Goal: Information Seeking & Learning: Learn about a topic

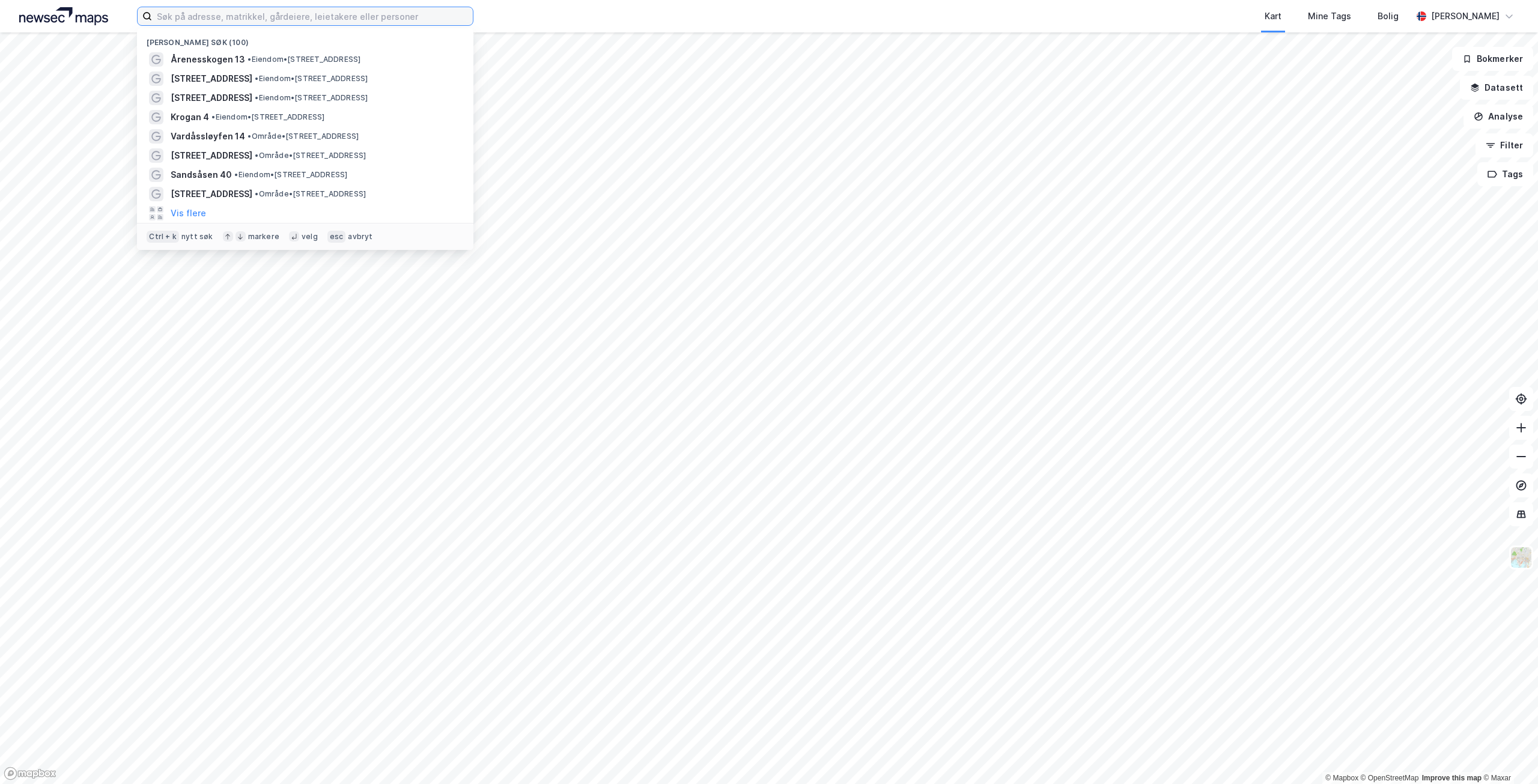
click at [402, 18] on input at bounding box center [313, 16] width 321 height 18
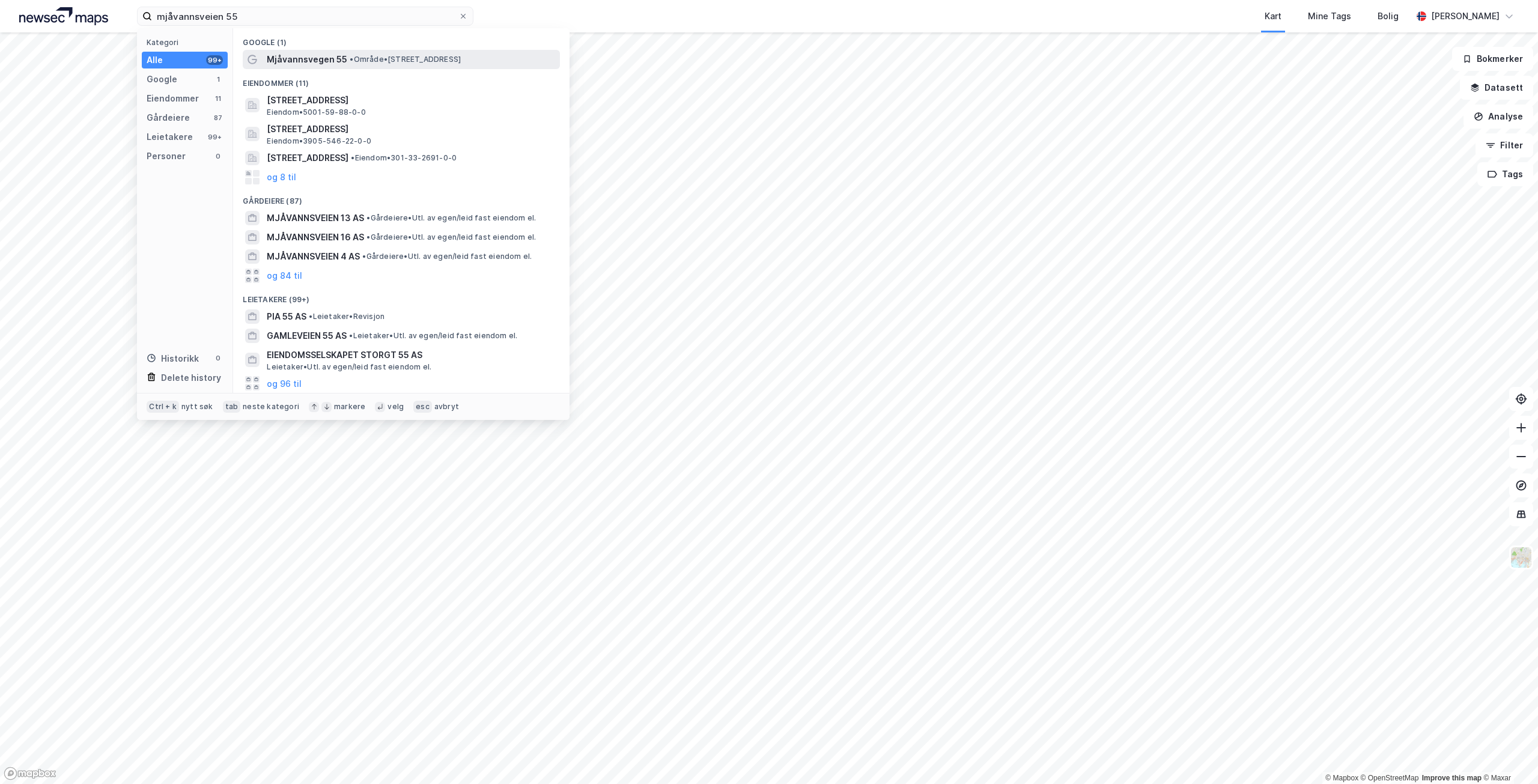
click at [375, 63] on span "• Område • [STREET_ADDRESS]" at bounding box center [405, 59] width 111 height 9
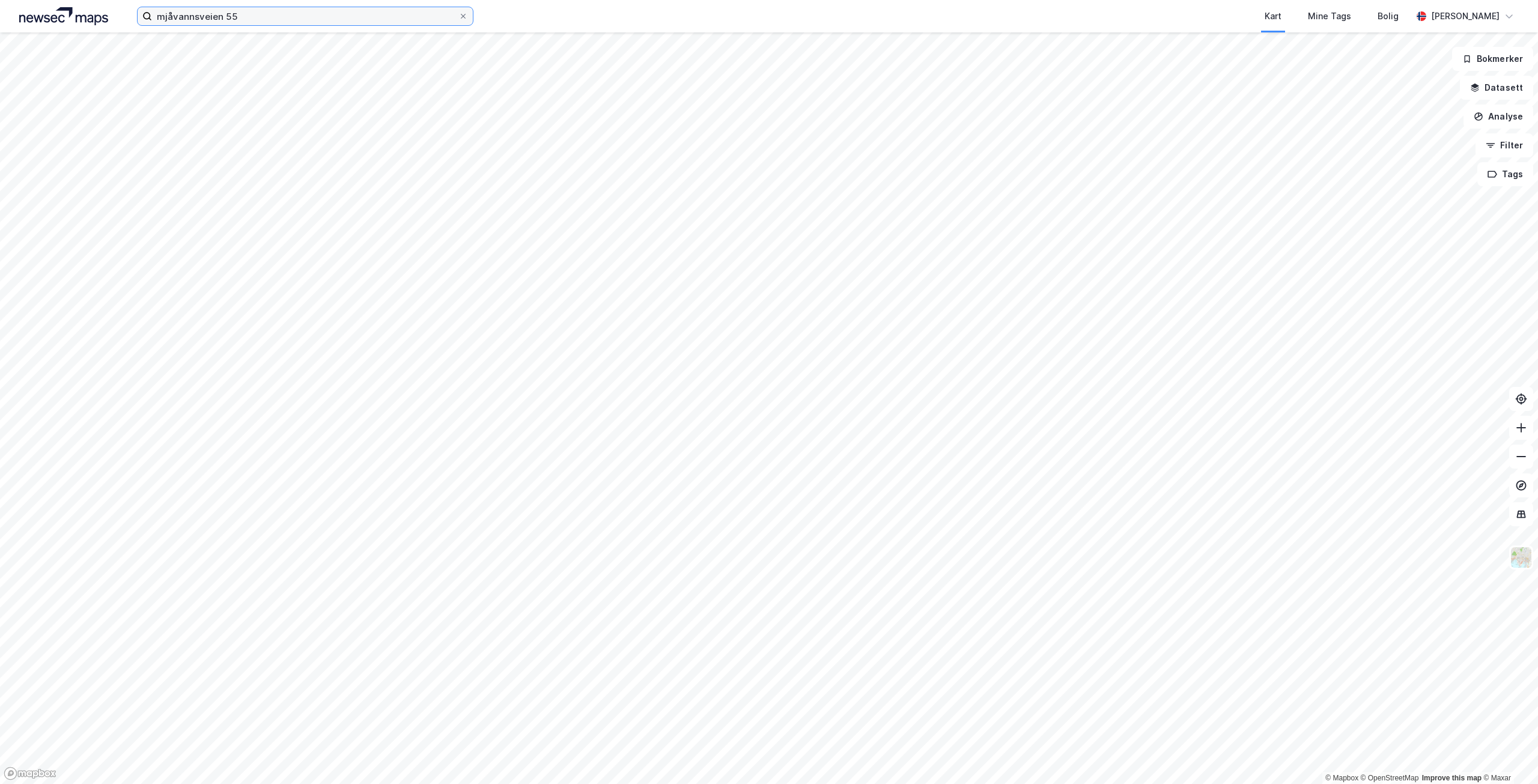
click at [225, 17] on input "mjåvannsveien 55" at bounding box center [305, 16] width 306 height 18
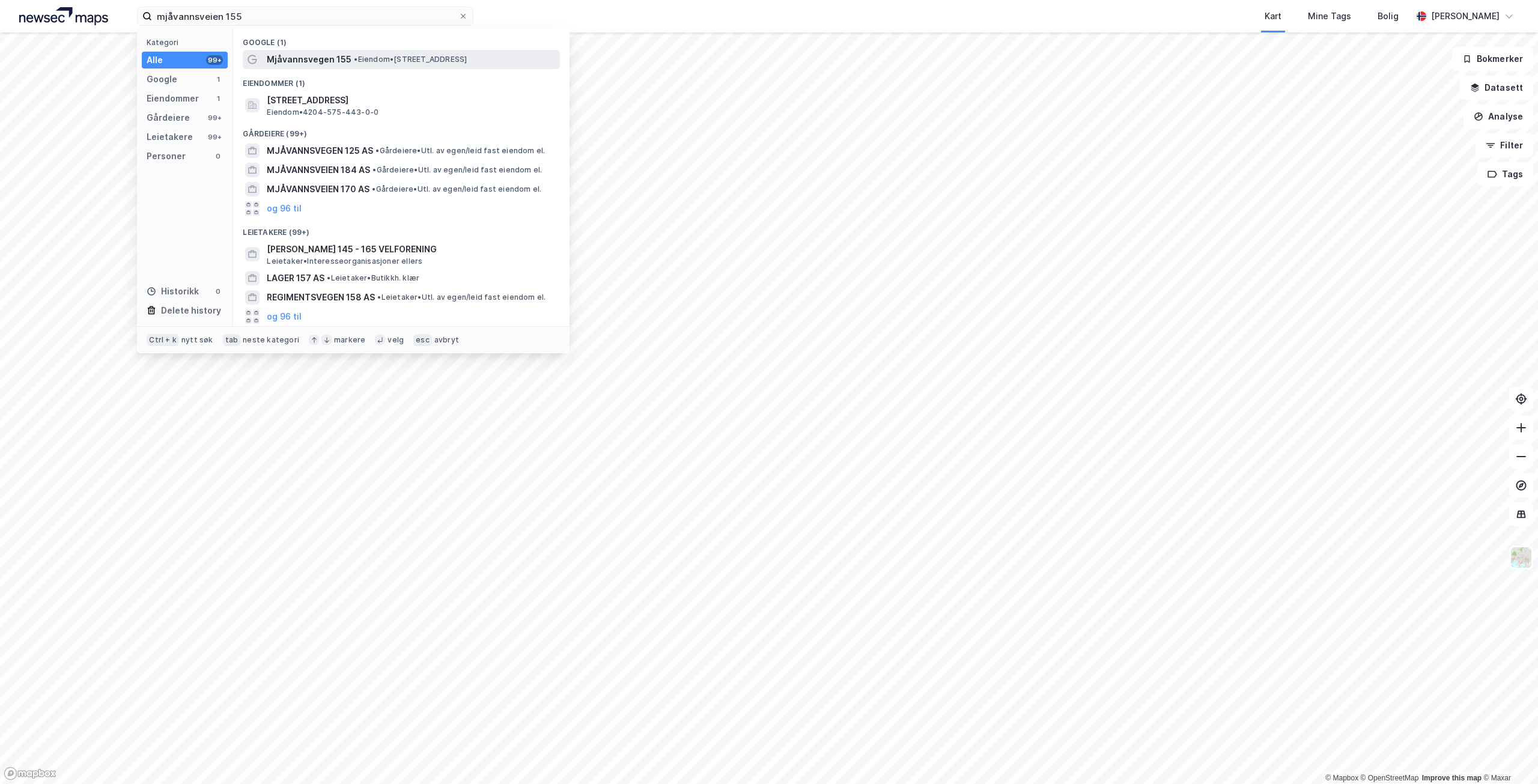
click at [396, 57] on span "• Eiendom • [STREET_ADDRESS]" at bounding box center [410, 59] width 113 height 9
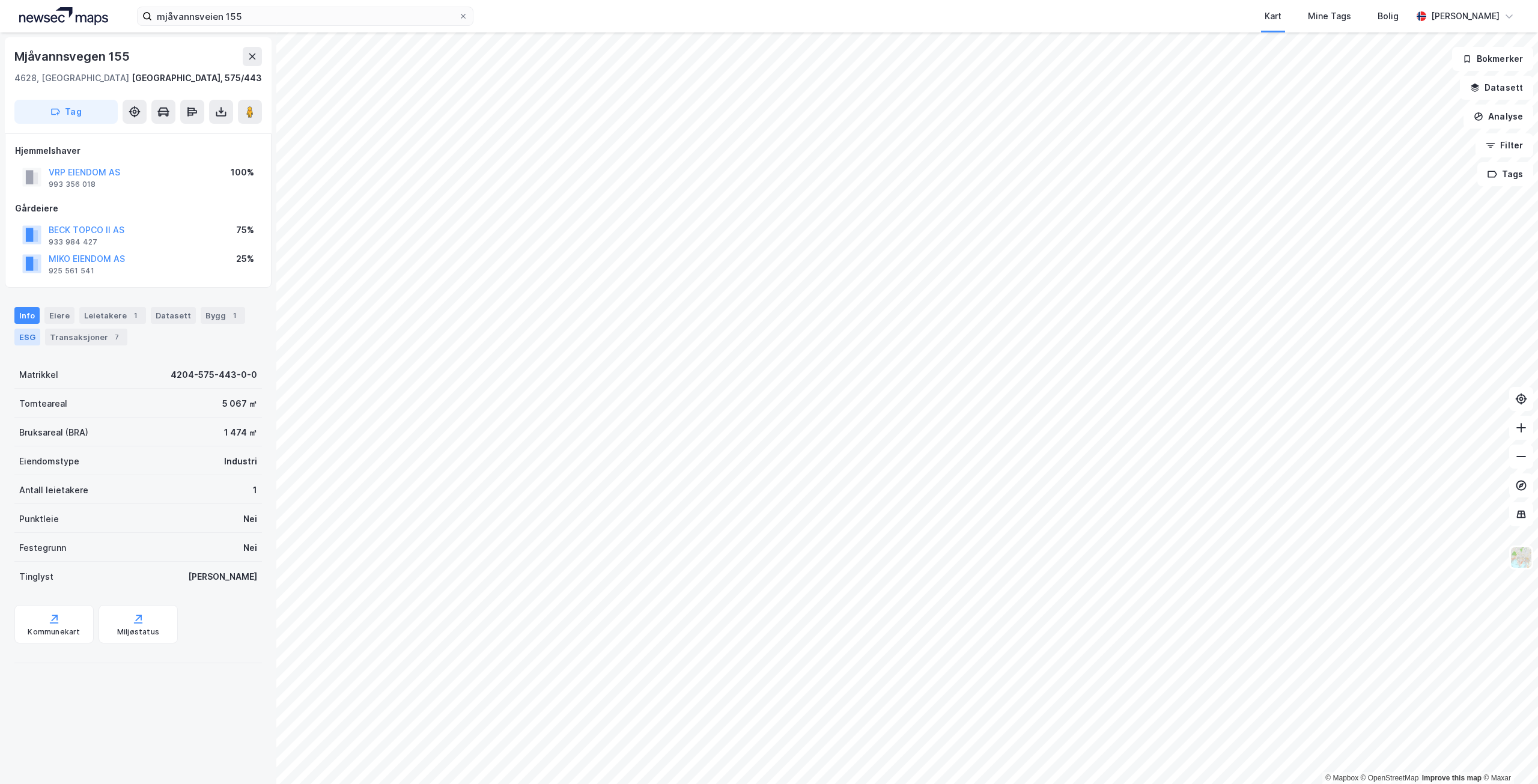
click at [30, 336] on div "ESG" at bounding box center [27, 336] width 26 height 17
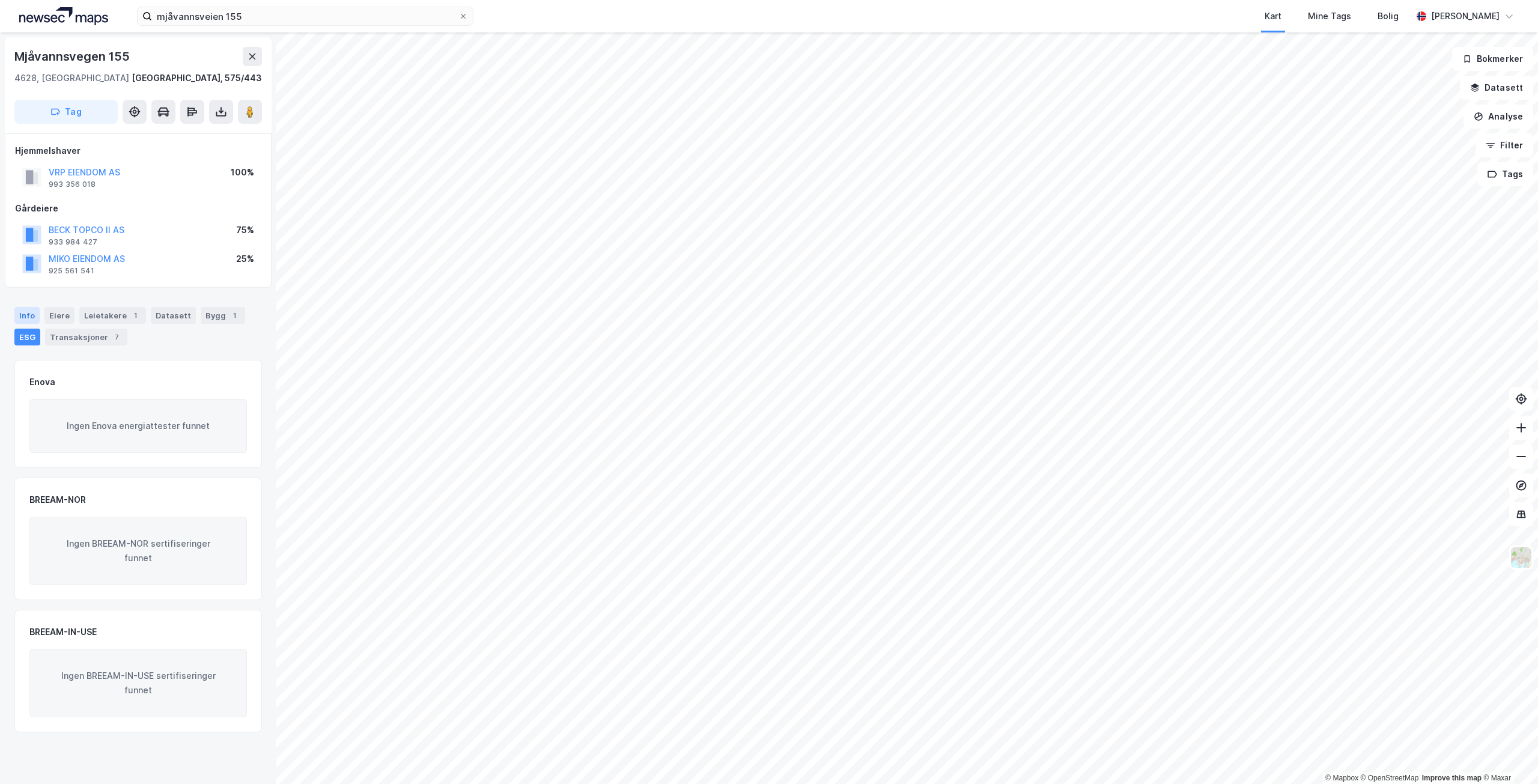
click at [35, 315] on div "Info" at bounding box center [27, 315] width 25 height 17
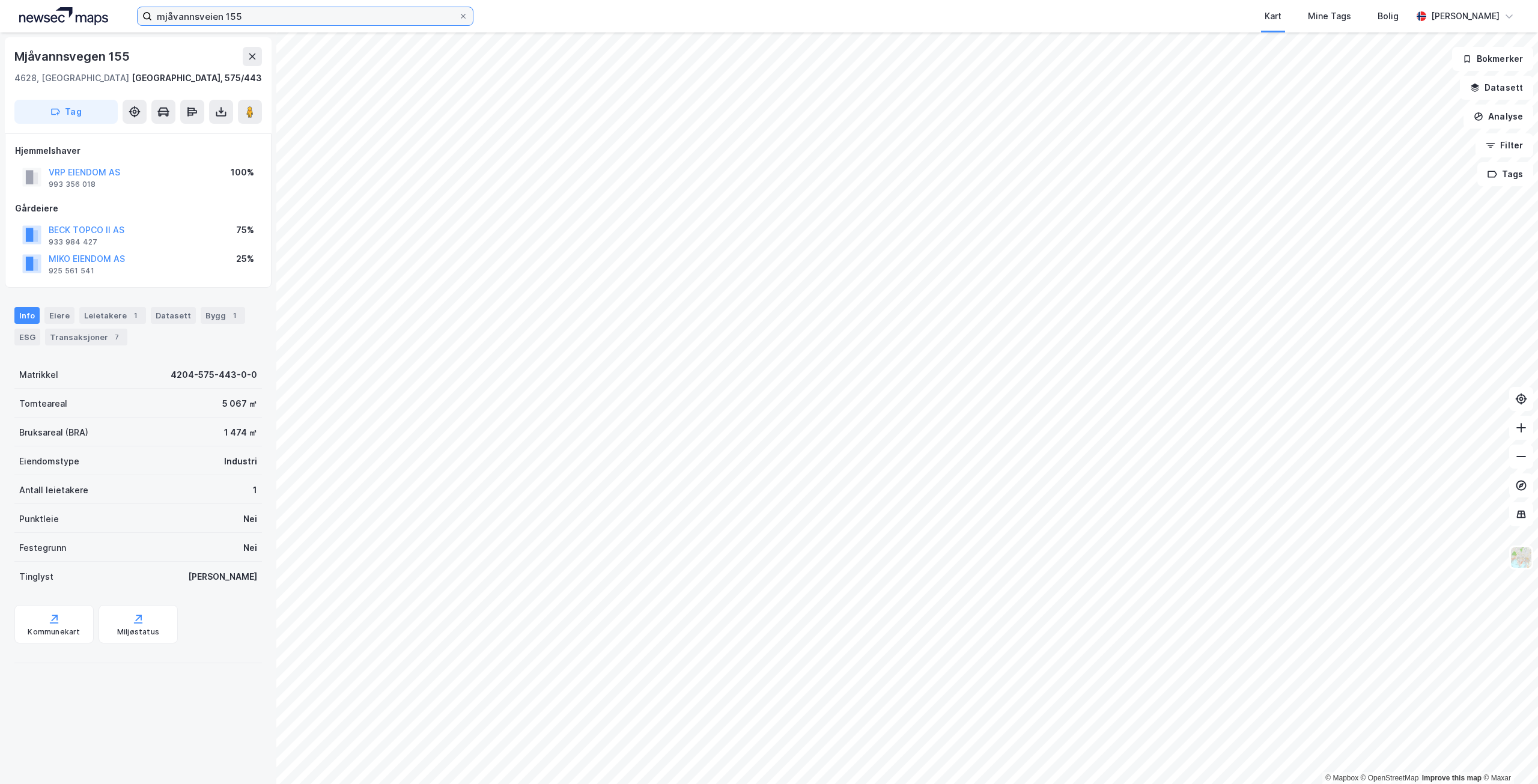
click at [251, 9] on input "mjåvannsveien 155" at bounding box center [305, 16] width 306 height 18
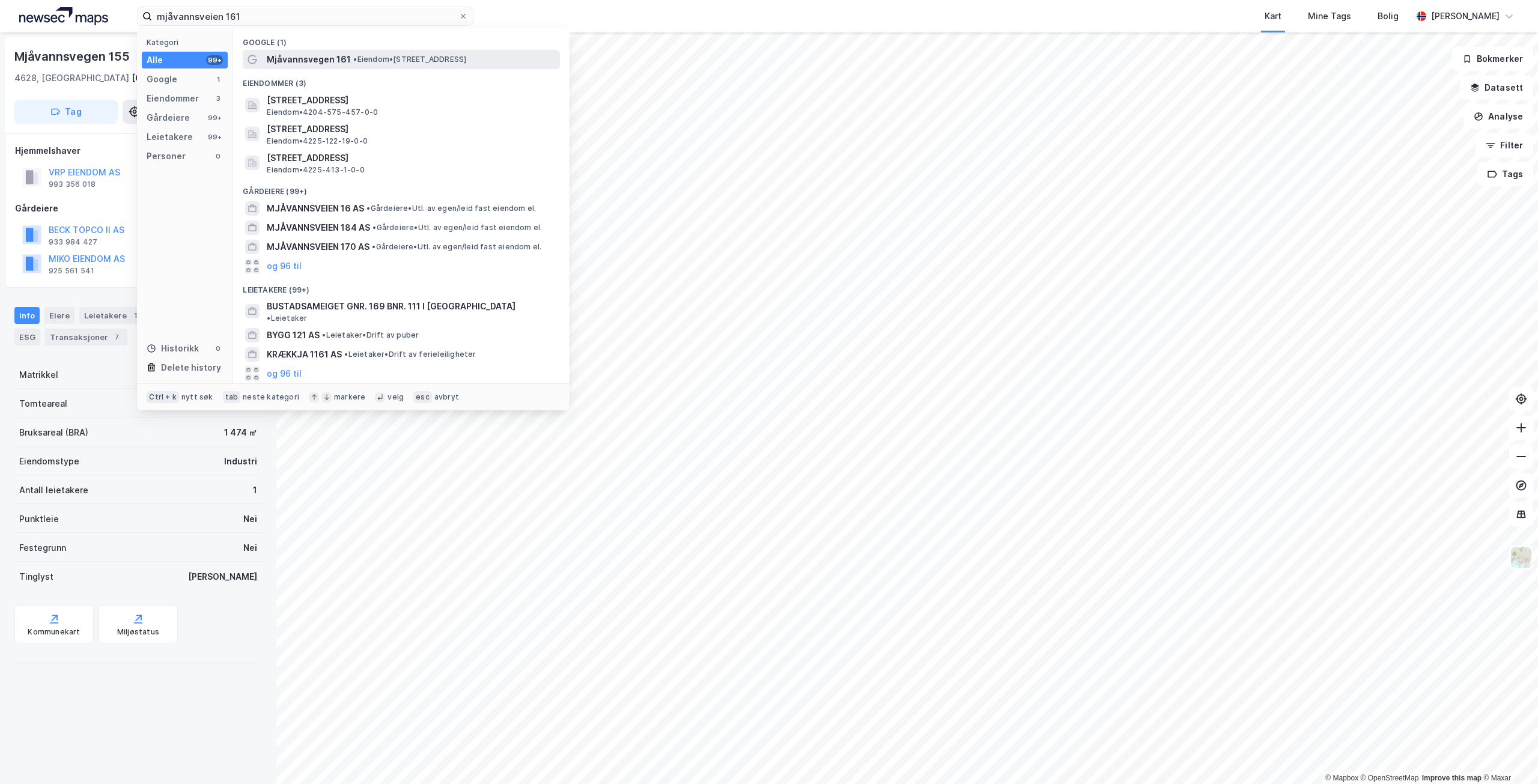
click at [356, 62] on span "•" at bounding box center [355, 59] width 4 height 9
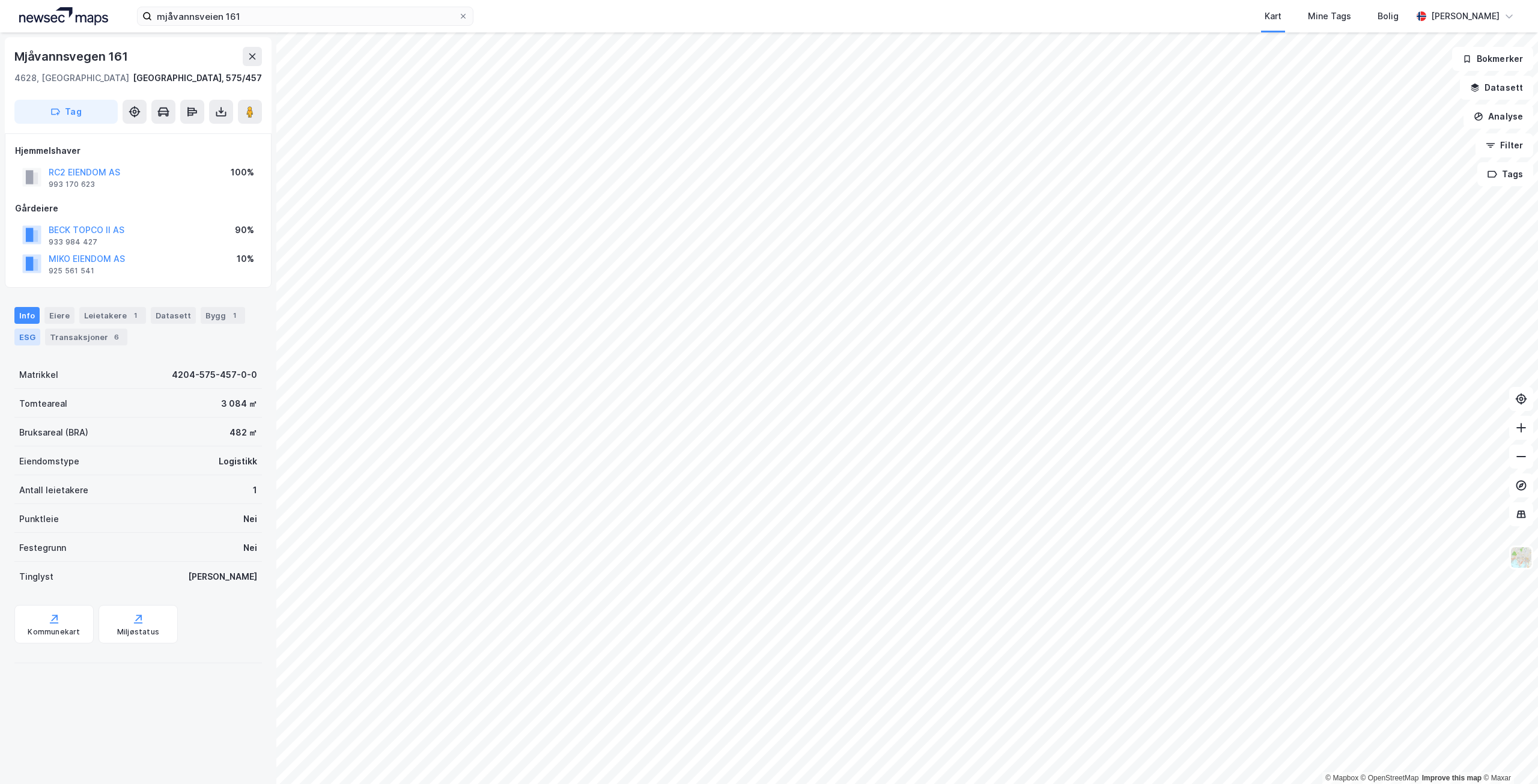
click at [23, 339] on div "ESG" at bounding box center [27, 336] width 26 height 17
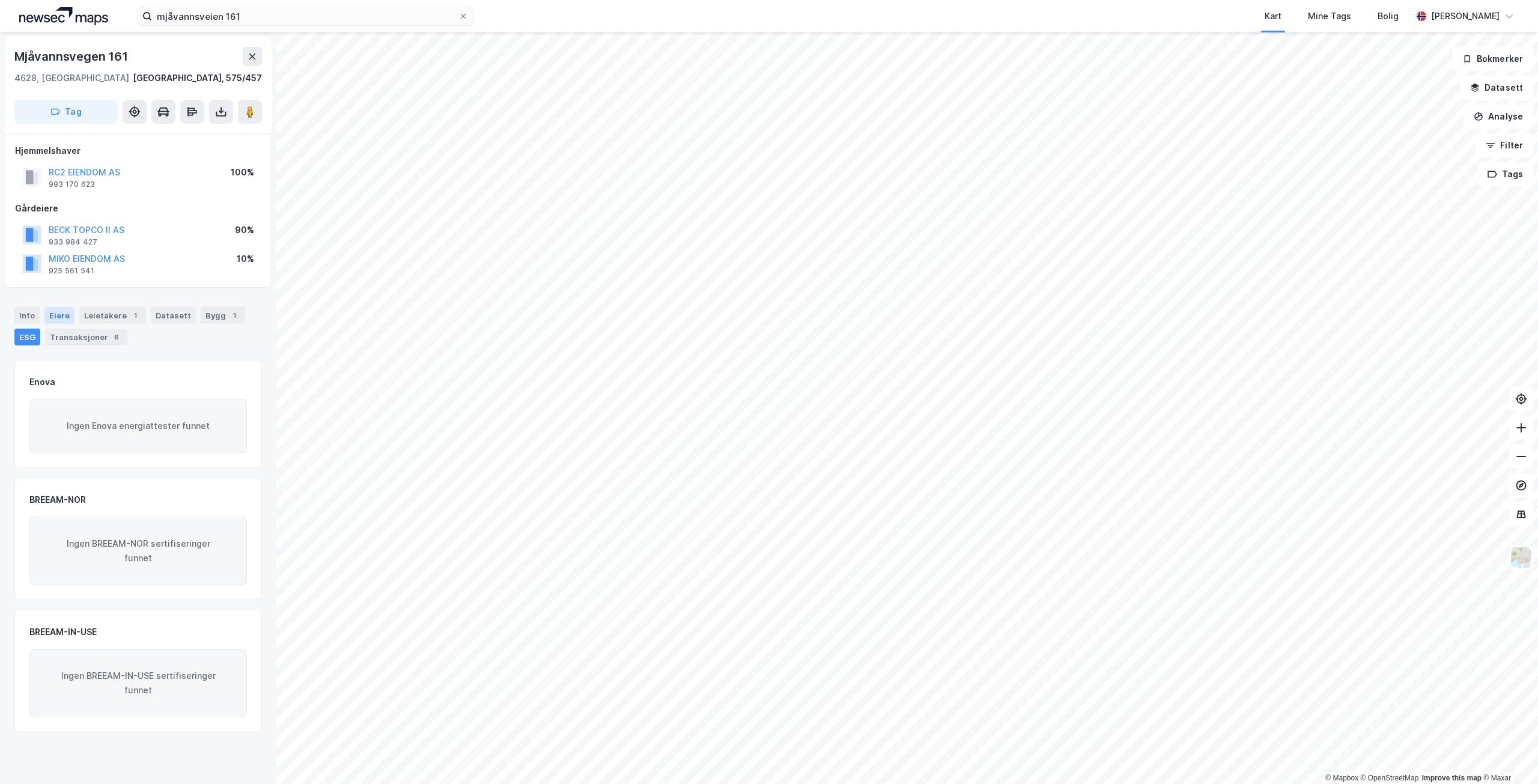
click at [64, 317] on div "Eiere" at bounding box center [60, 315] width 30 height 17
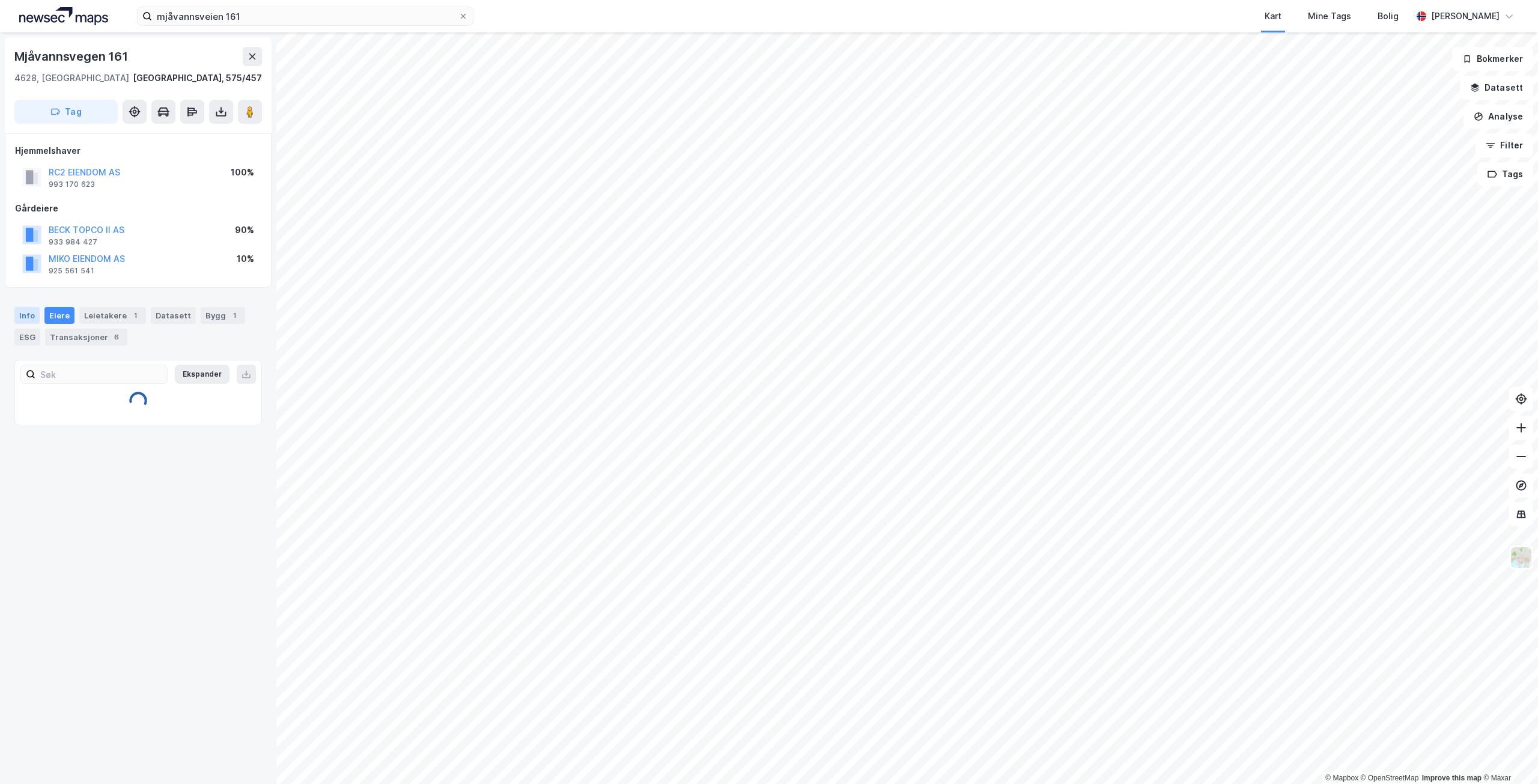
click at [27, 320] on div "Info" at bounding box center [27, 315] width 25 height 17
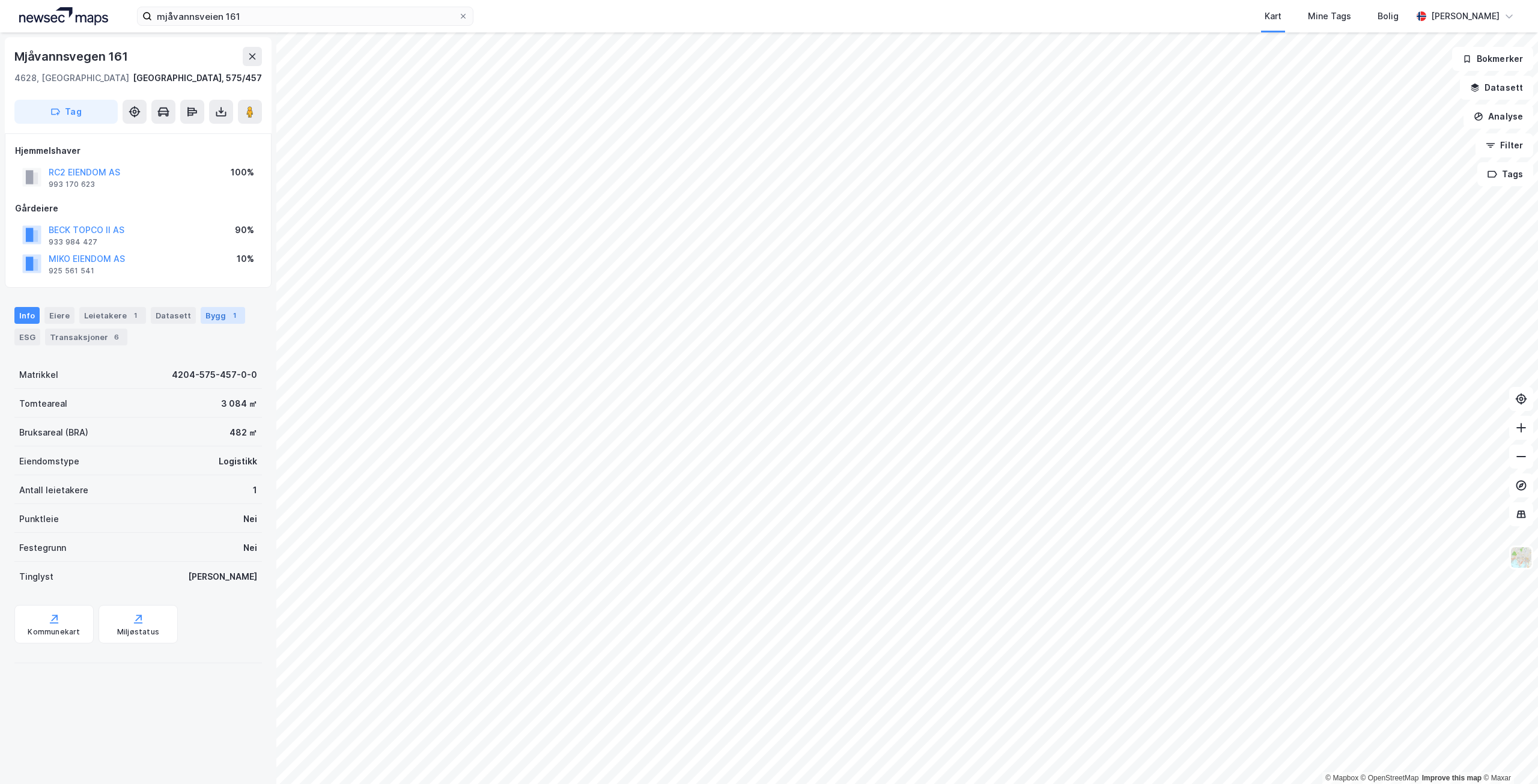
click at [211, 318] on div "Bygg 1" at bounding box center [223, 315] width 45 height 17
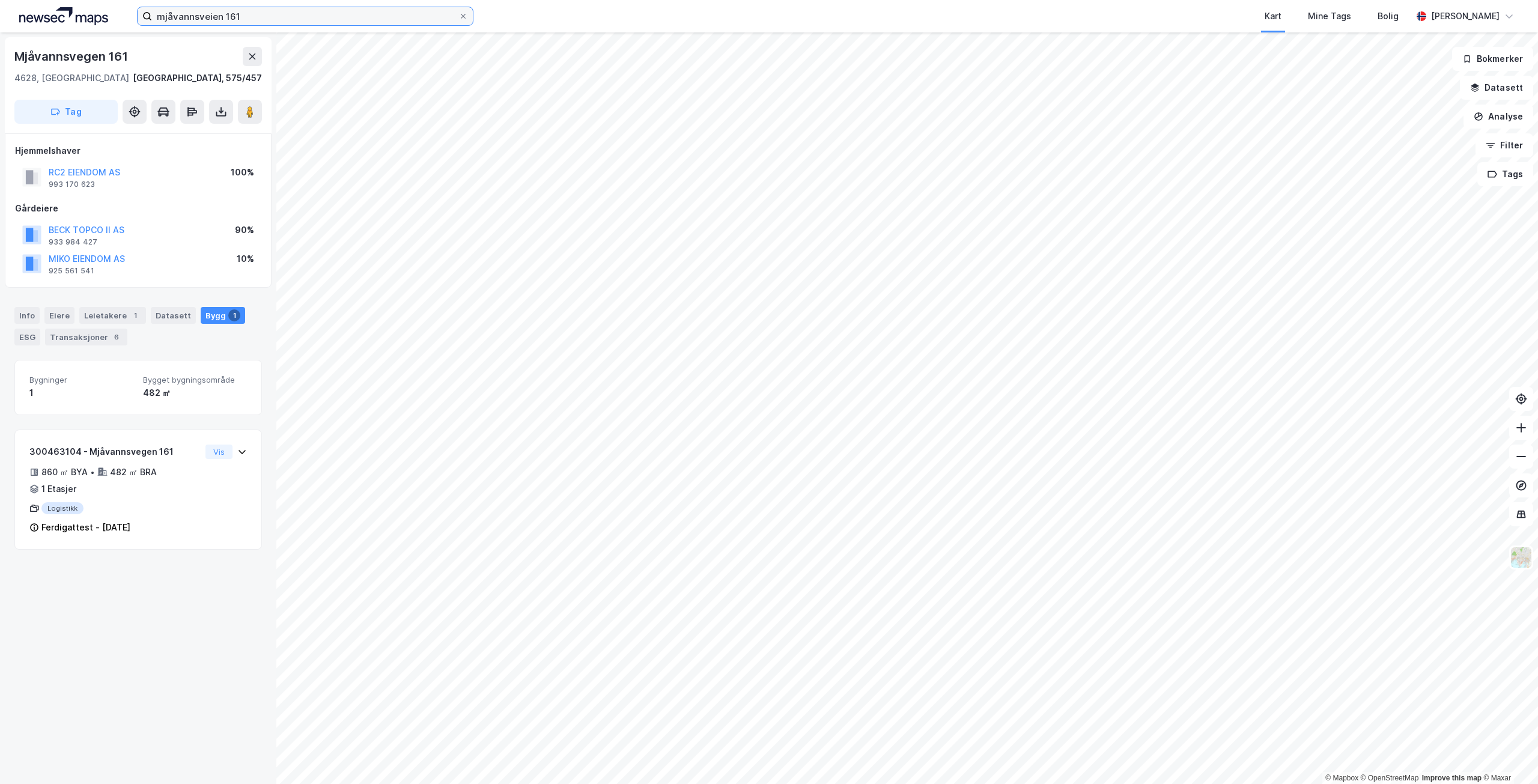
click at [306, 25] on input "mjåvannsveien 161" at bounding box center [305, 16] width 306 height 18
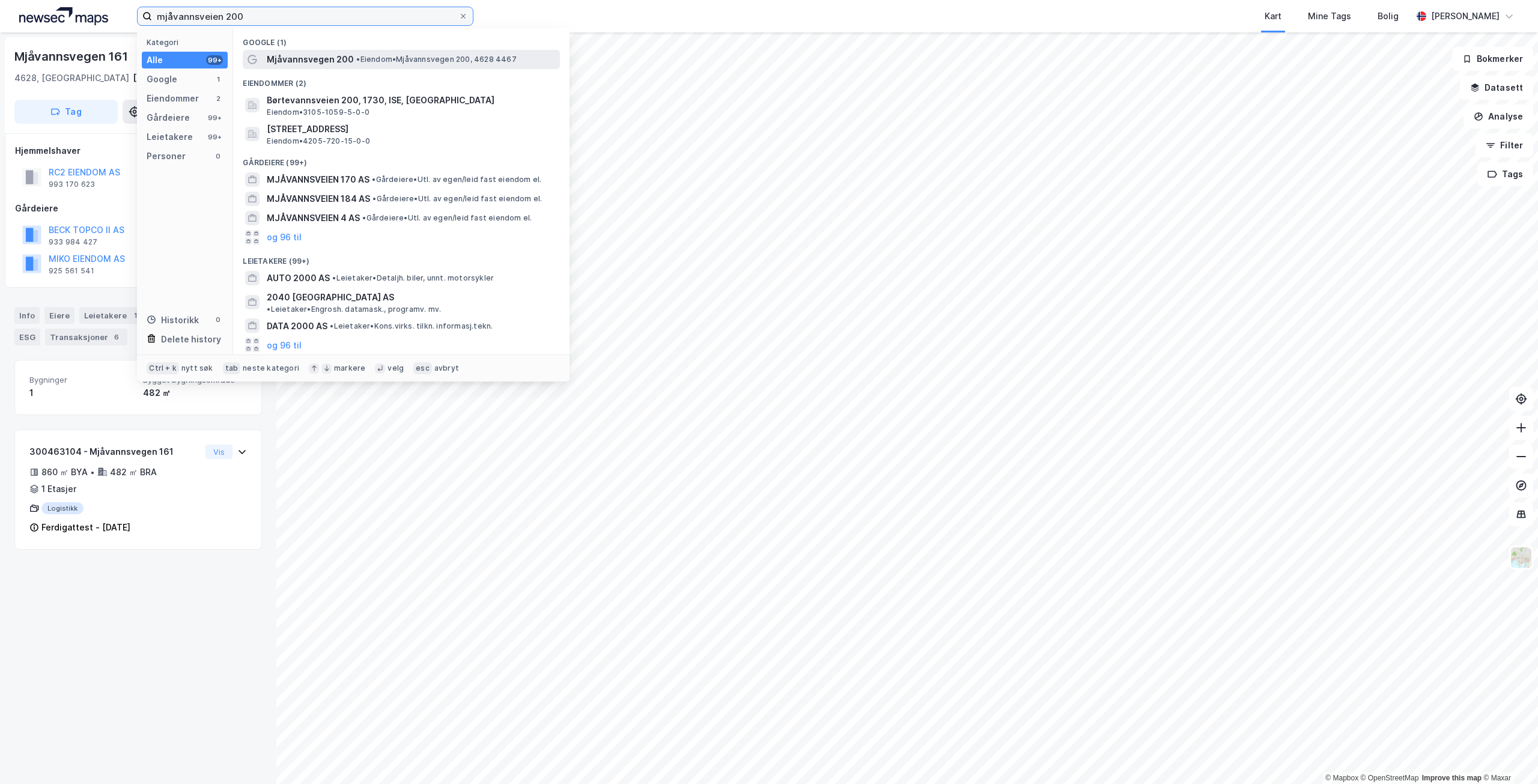
type input "mjåvannsveien 200"
click at [378, 63] on span "• Eiendom • [STREET_ADDRESS]" at bounding box center [435, 59] width 160 height 9
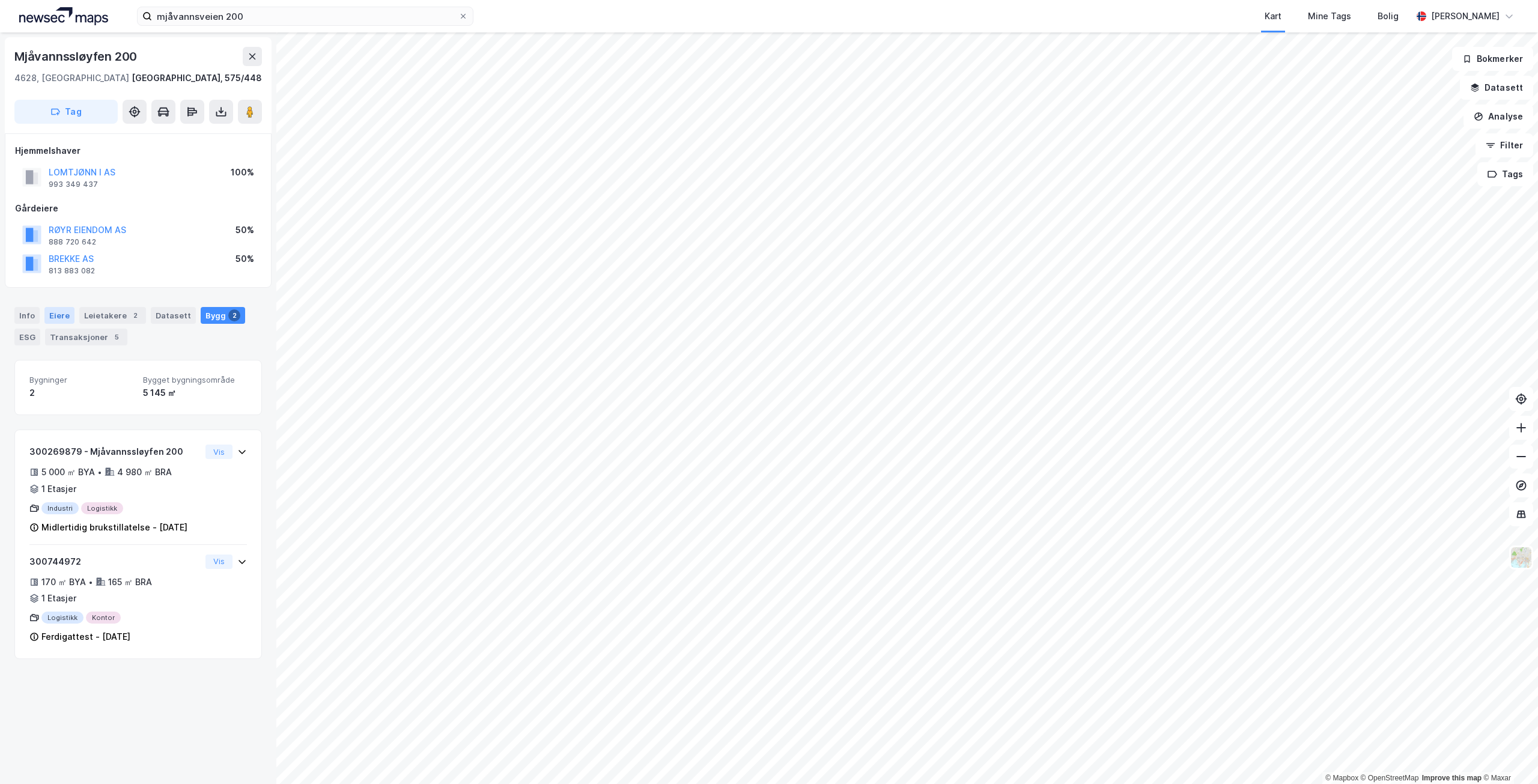
click at [65, 318] on div "Eiere" at bounding box center [60, 315] width 30 height 17
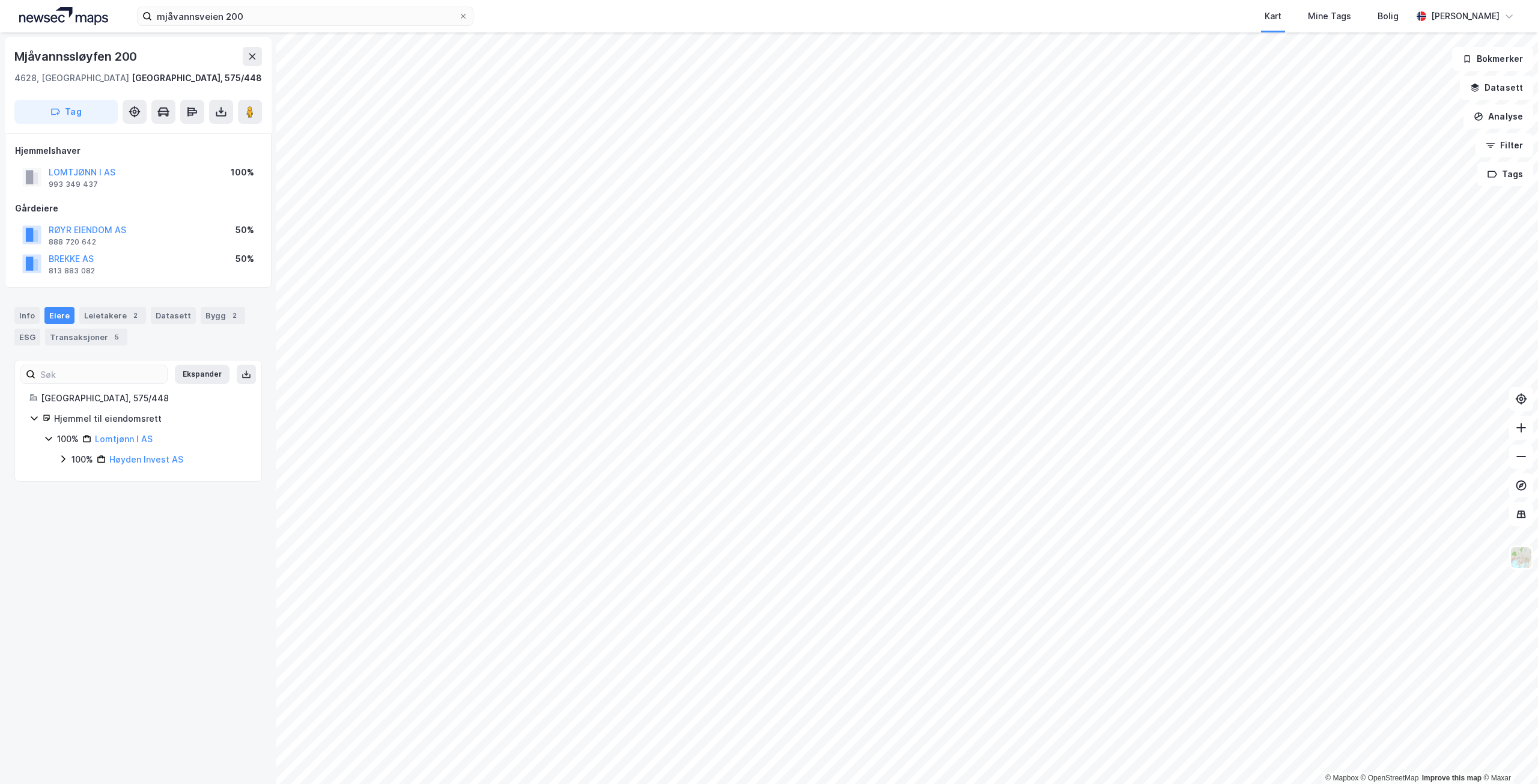
click at [66, 458] on icon at bounding box center [63, 458] width 9 height 9
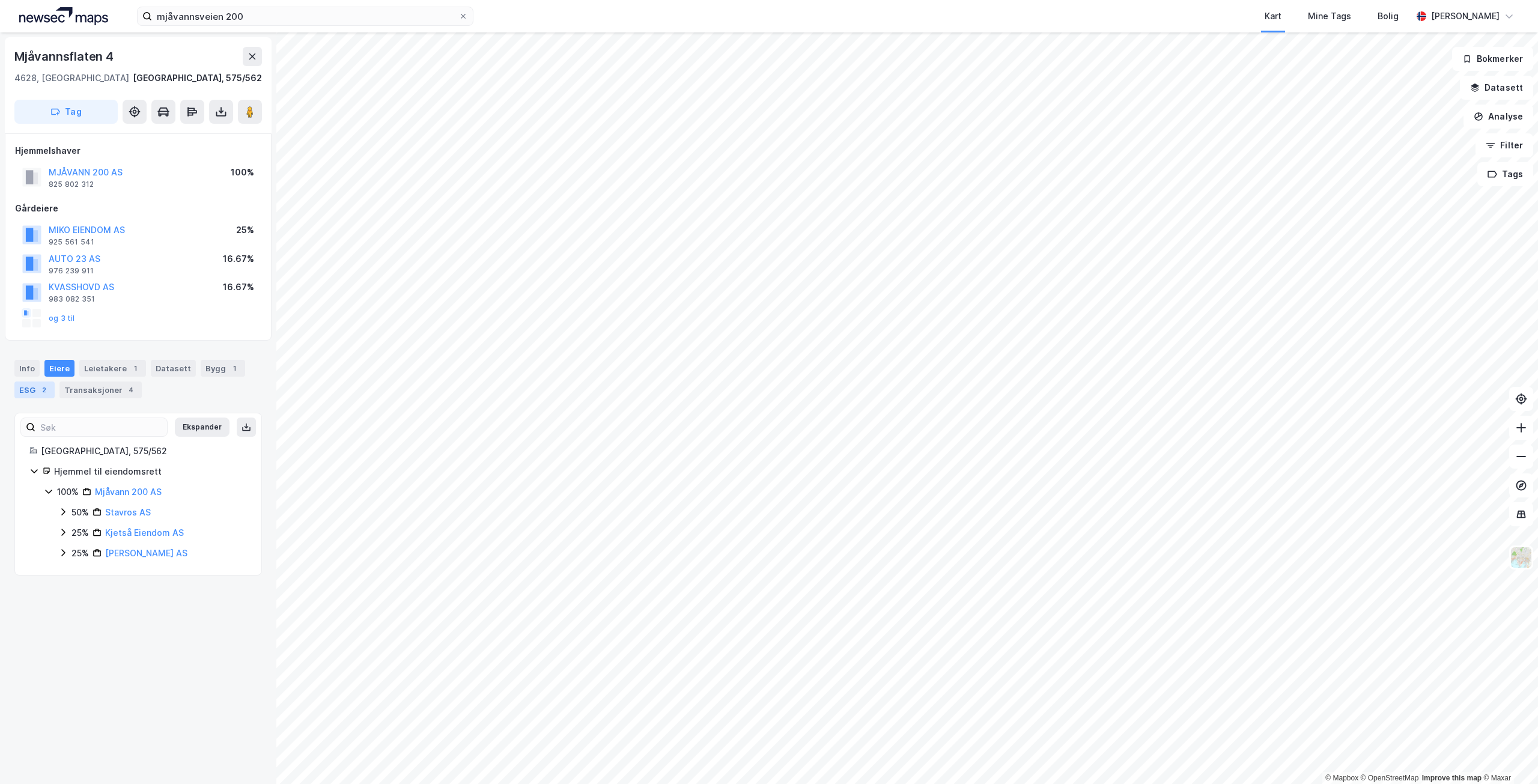
click at [48, 387] on div "2" at bounding box center [43, 390] width 12 height 12
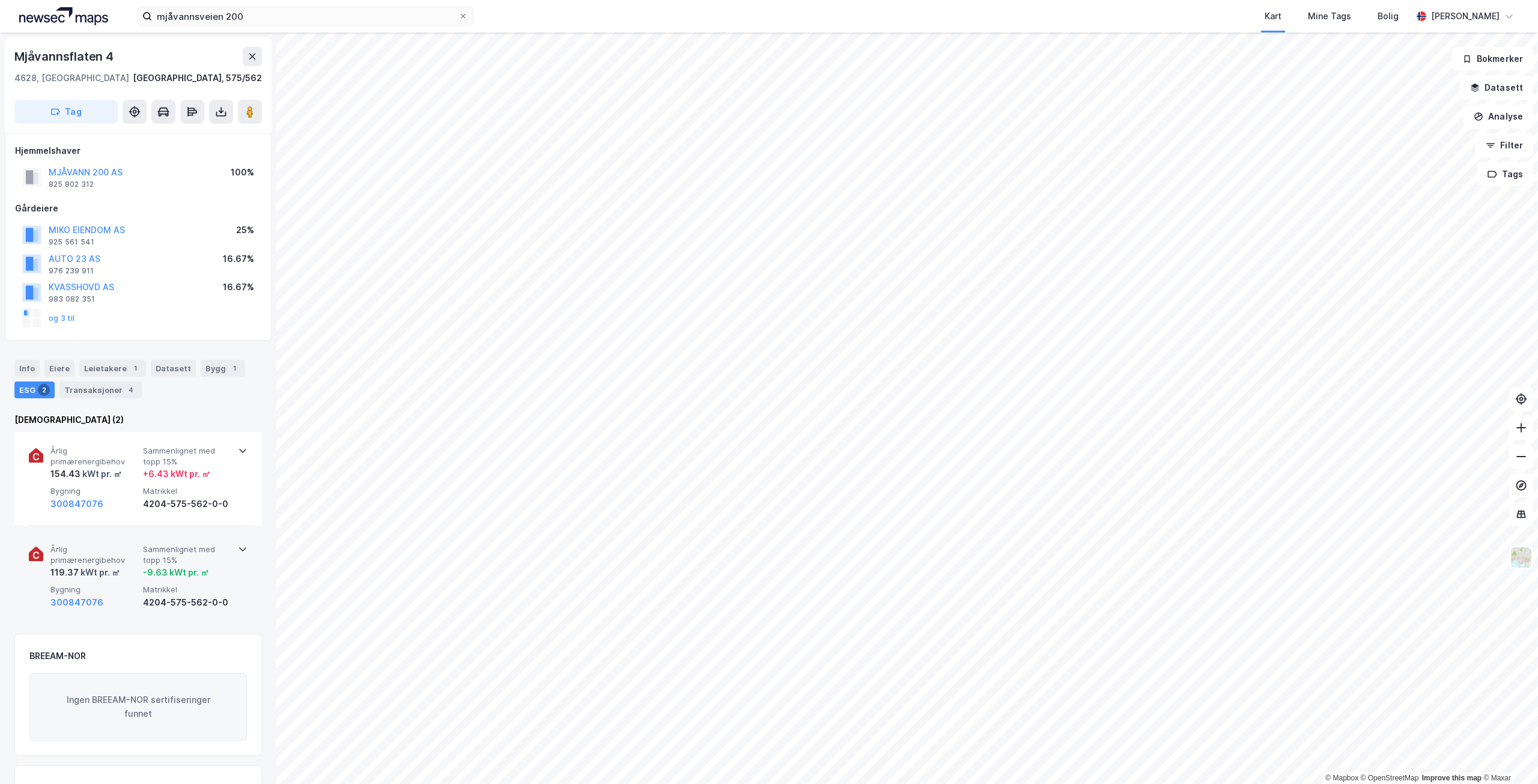
click at [202, 573] on div "-9.63 kWt pr. ㎡" at bounding box center [176, 572] width 66 height 14
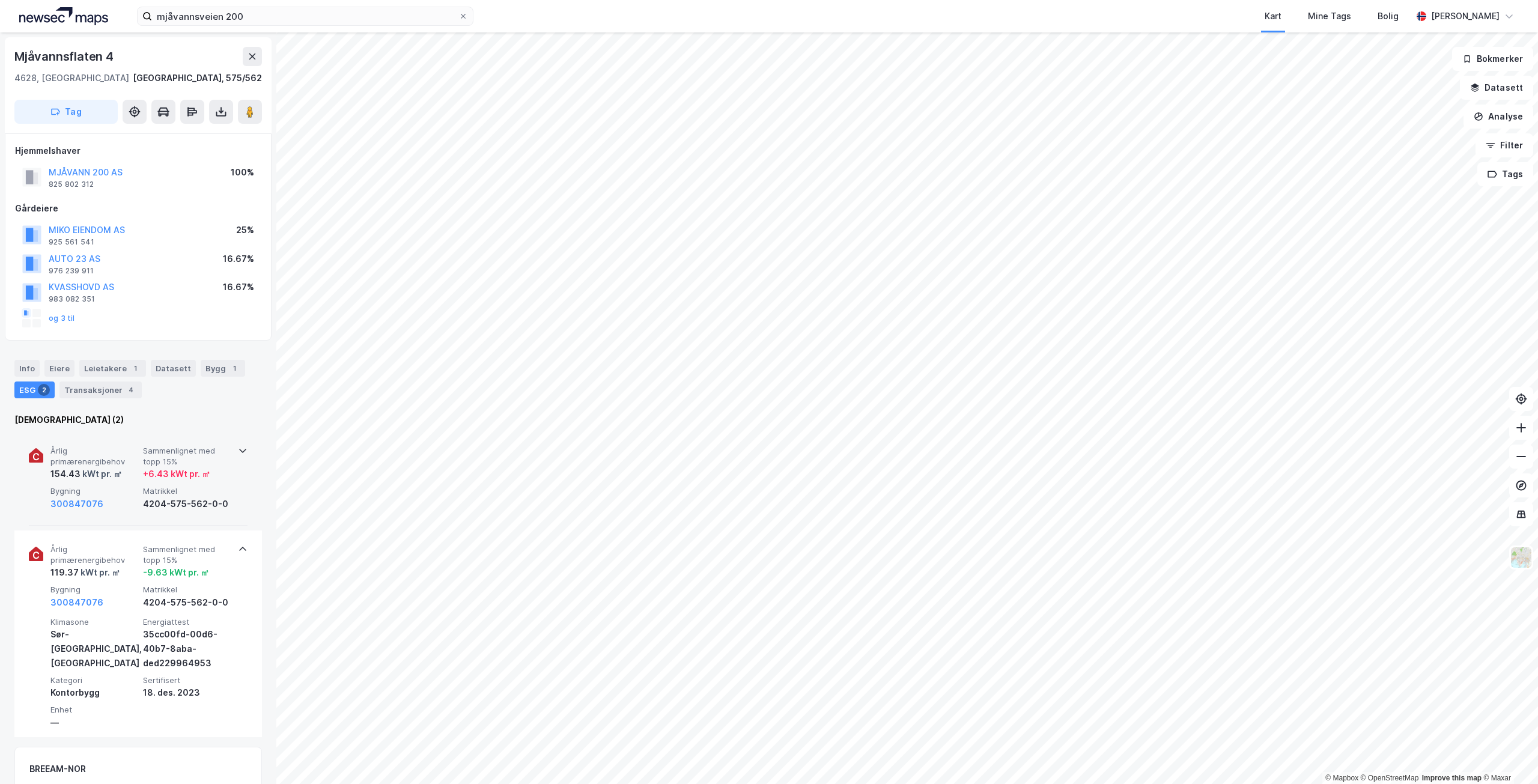
click at [210, 481] on div "+ 6.43 kWt pr. ㎡" at bounding box center [186, 474] width 87 height 14
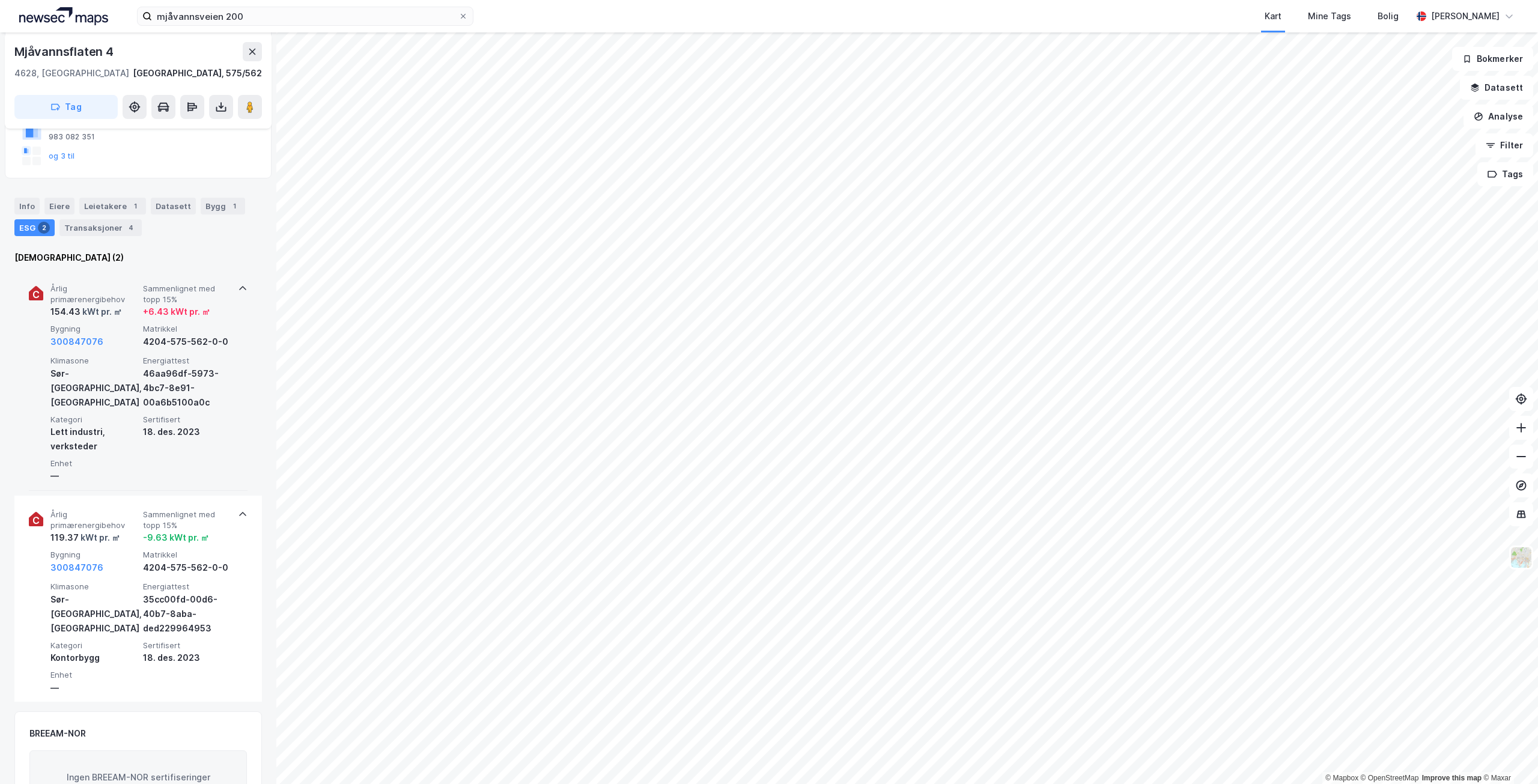
scroll to position [180, 0]
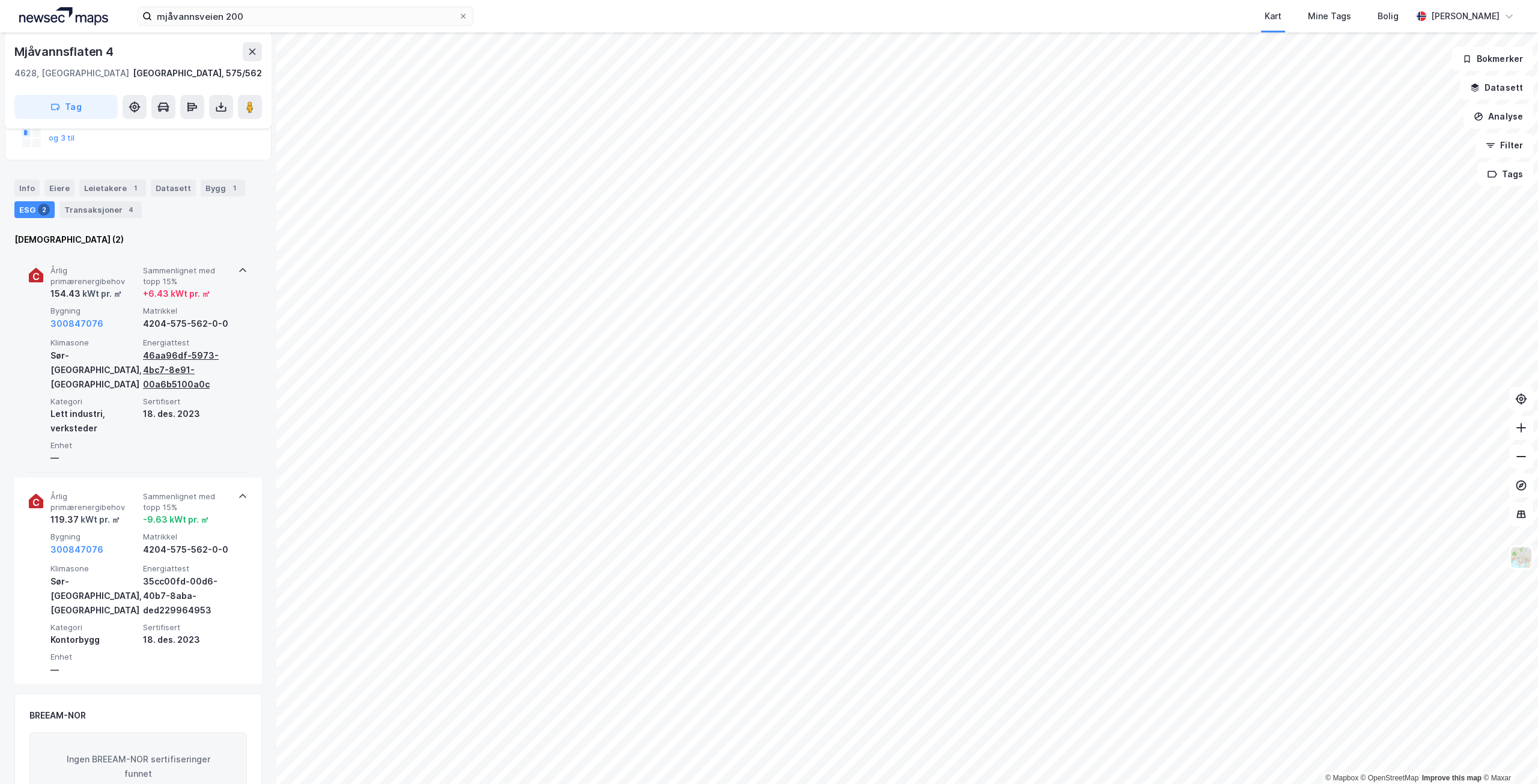
click at [188, 368] on div "46aa96df-5973-4bc7-8e91-00a6b5100a0c" at bounding box center [186, 370] width 87 height 43
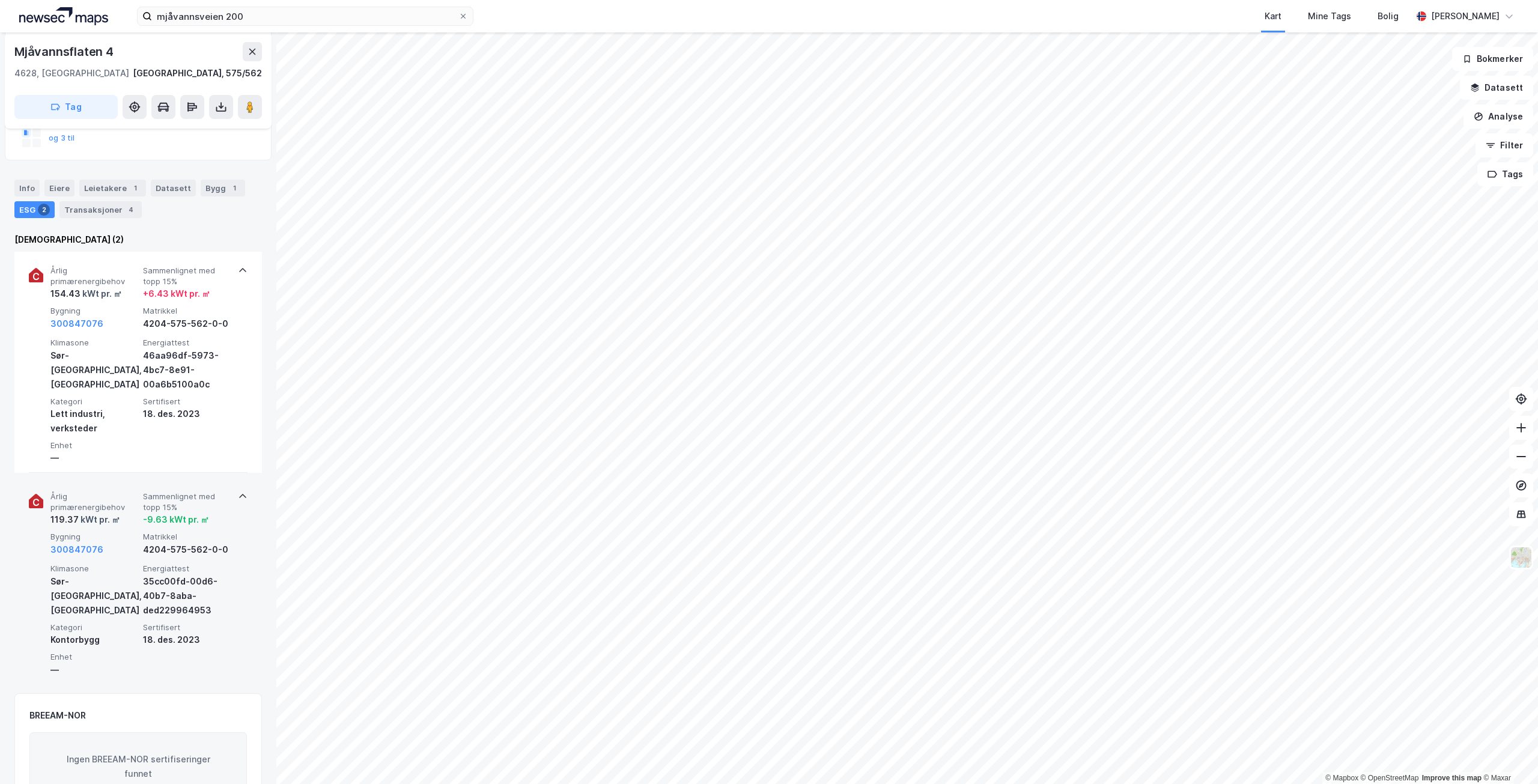
drag, startPoint x: 215, startPoint y: 411, endPoint x: 215, endPoint y: 427, distance: 16.0
click at [215, 427] on div "Sertifisert [DATE]" at bounding box center [186, 416] width 87 height 39
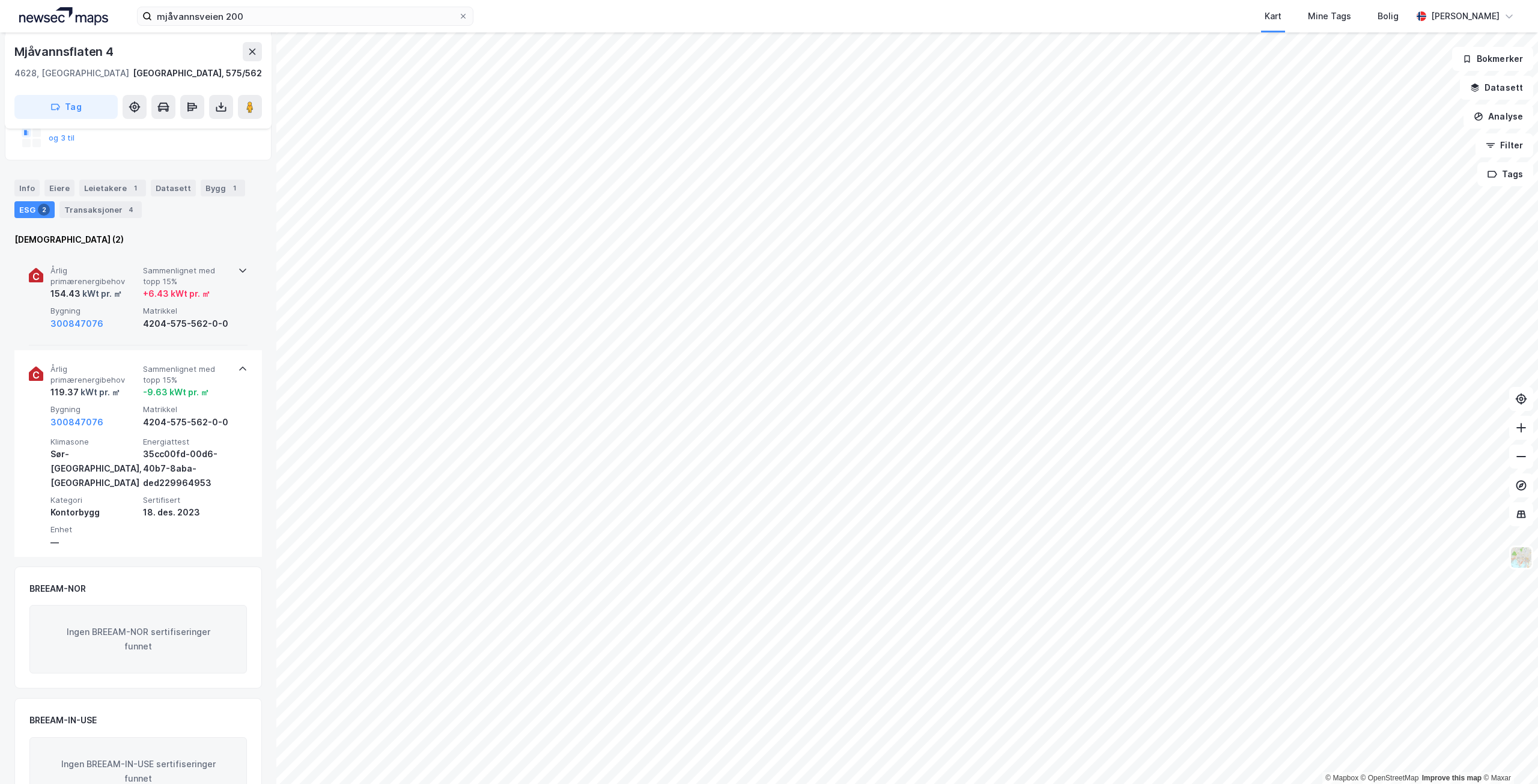
click at [222, 302] on div "Årlig primærenergibehov 154.43 kWt pr. ㎡ Sammenlignet med topp 15% + 6.43 kWt p…" at bounding box center [141, 298] width 181 height 65
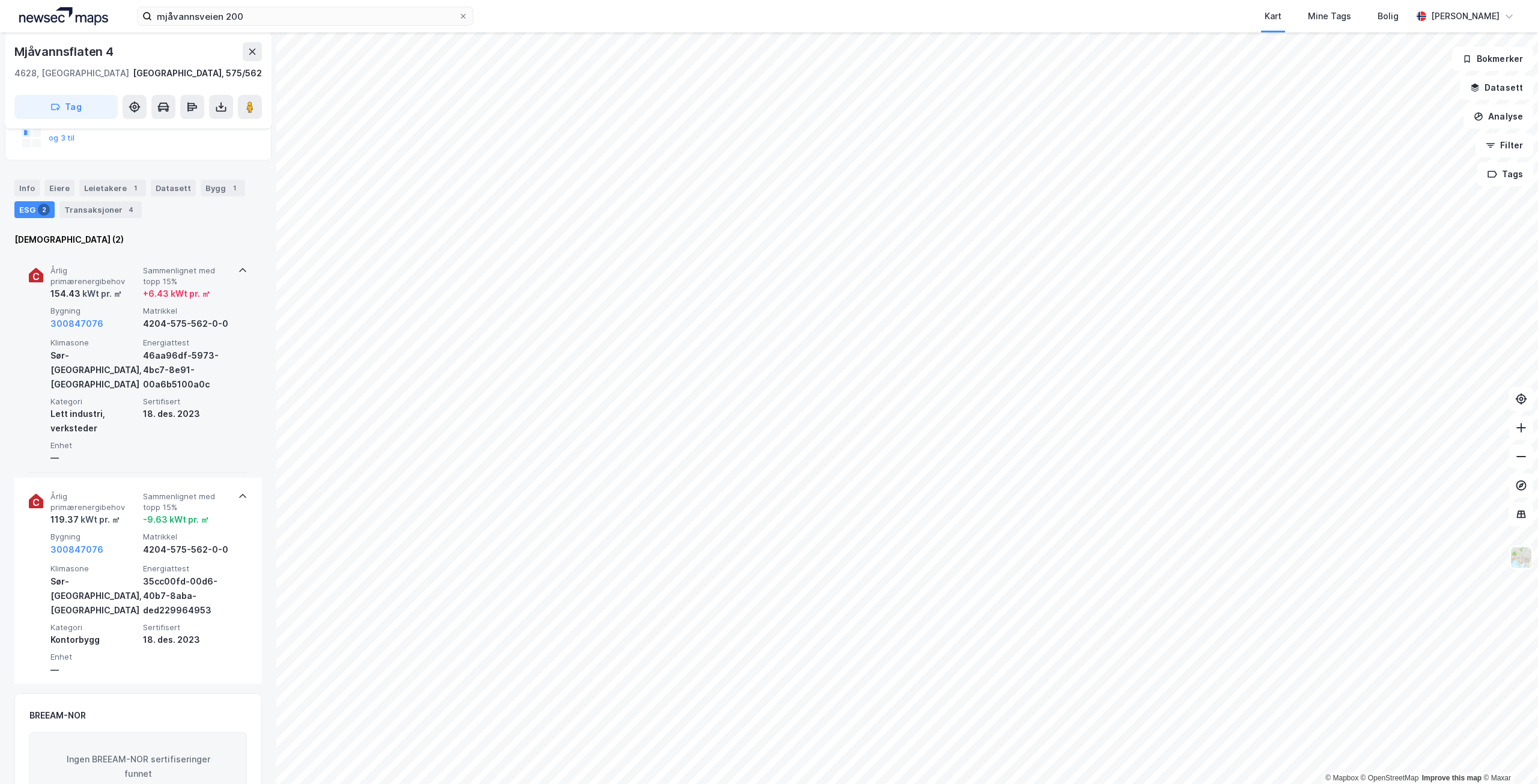
click at [119, 356] on div "Sør-[GEOGRAPHIC_DATA], [GEOGRAPHIC_DATA]" at bounding box center [94, 370] width 87 height 43
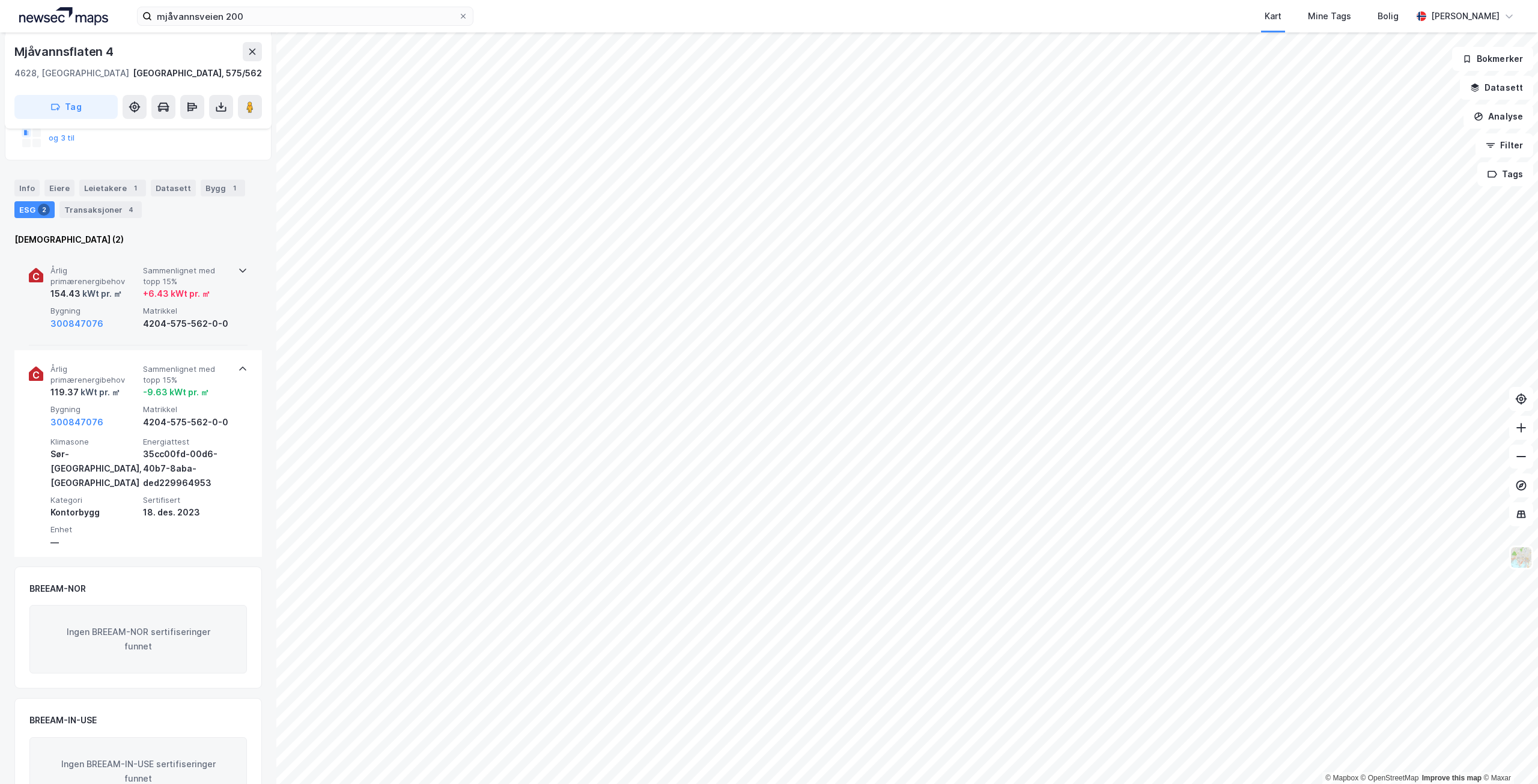
click at [111, 306] on span "Bygning" at bounding box center [94, 311] width 87 height 10
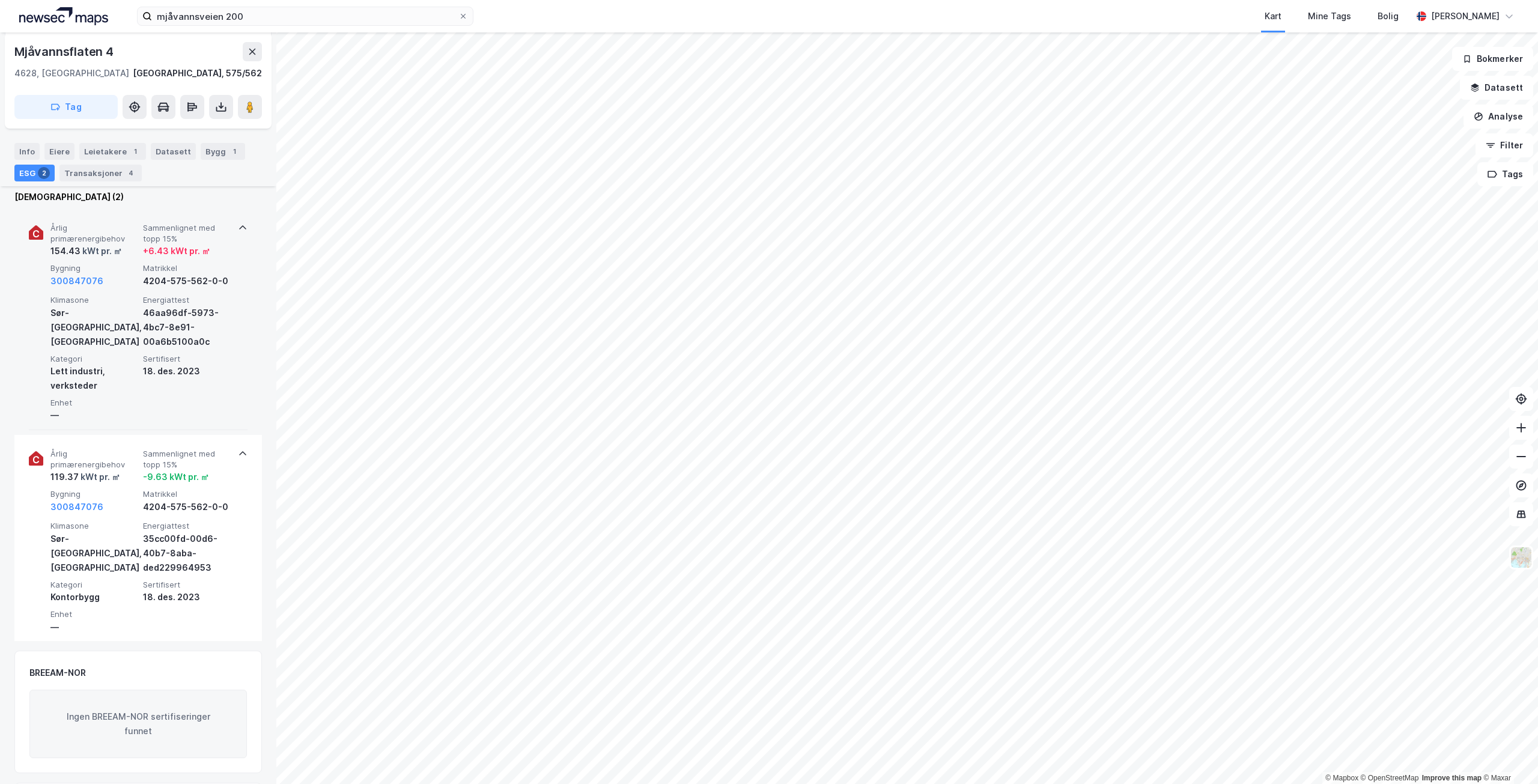
scroll to position [240, 0]
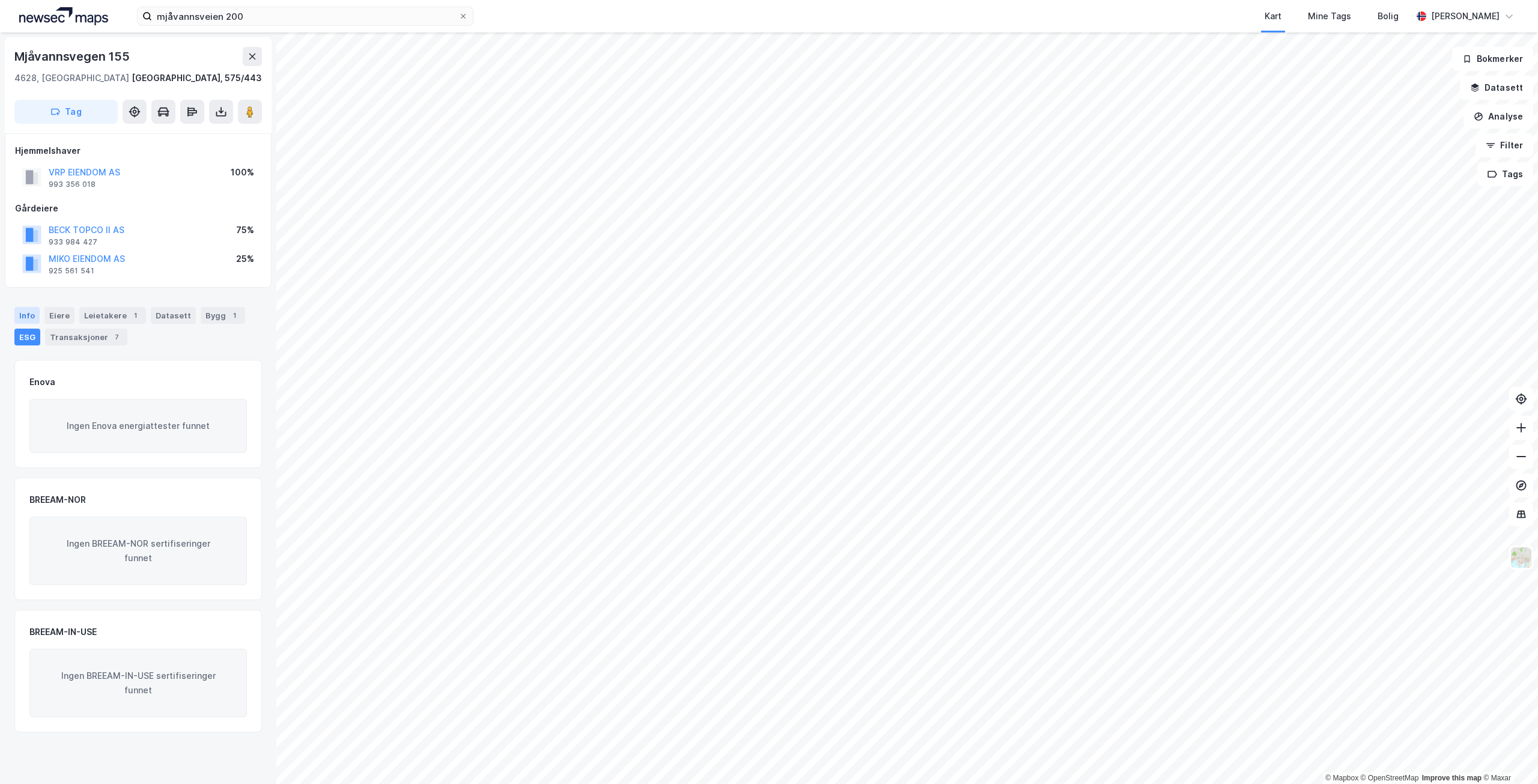
click at [24, 317] on div "Info" at bounding box center [27, 315] width 25 height 17
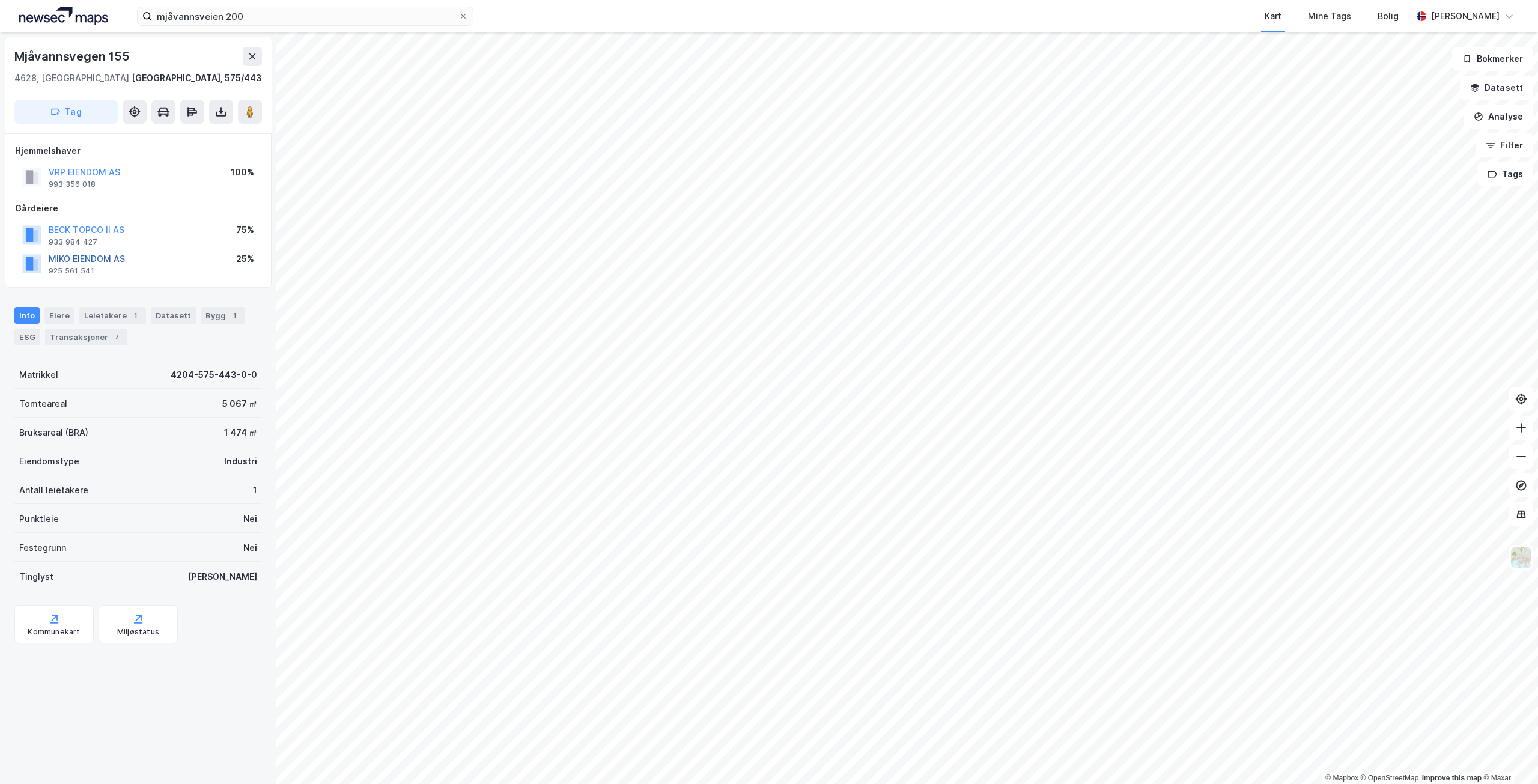
click at [0, 0] on button "MIKO EIENDOM AS" at bounding box center [0, 0] width 0 height 0
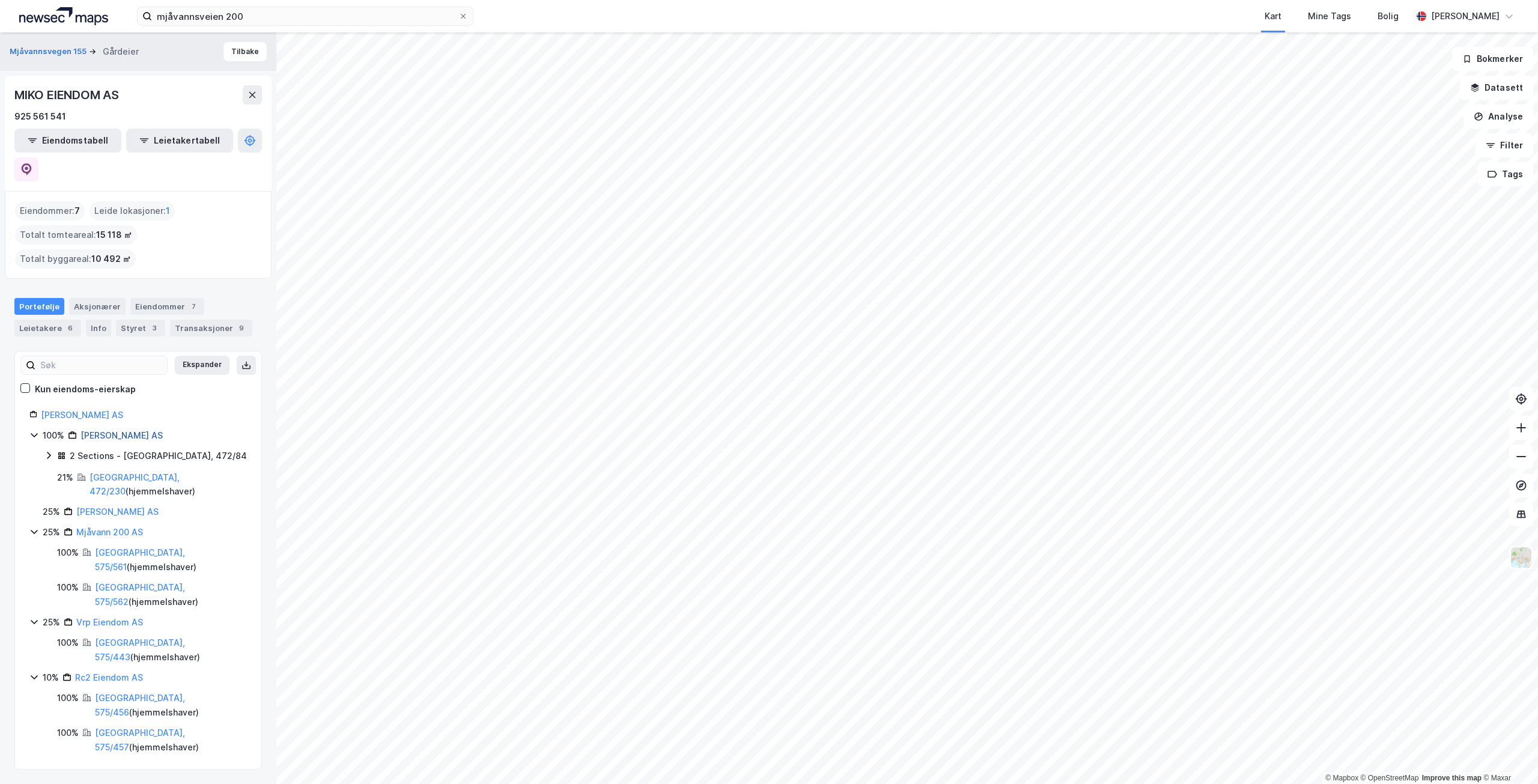
click at [119, 430] on link "[PERSON_NAME] AS" at bounding box center [122, 435] width 82 height 10
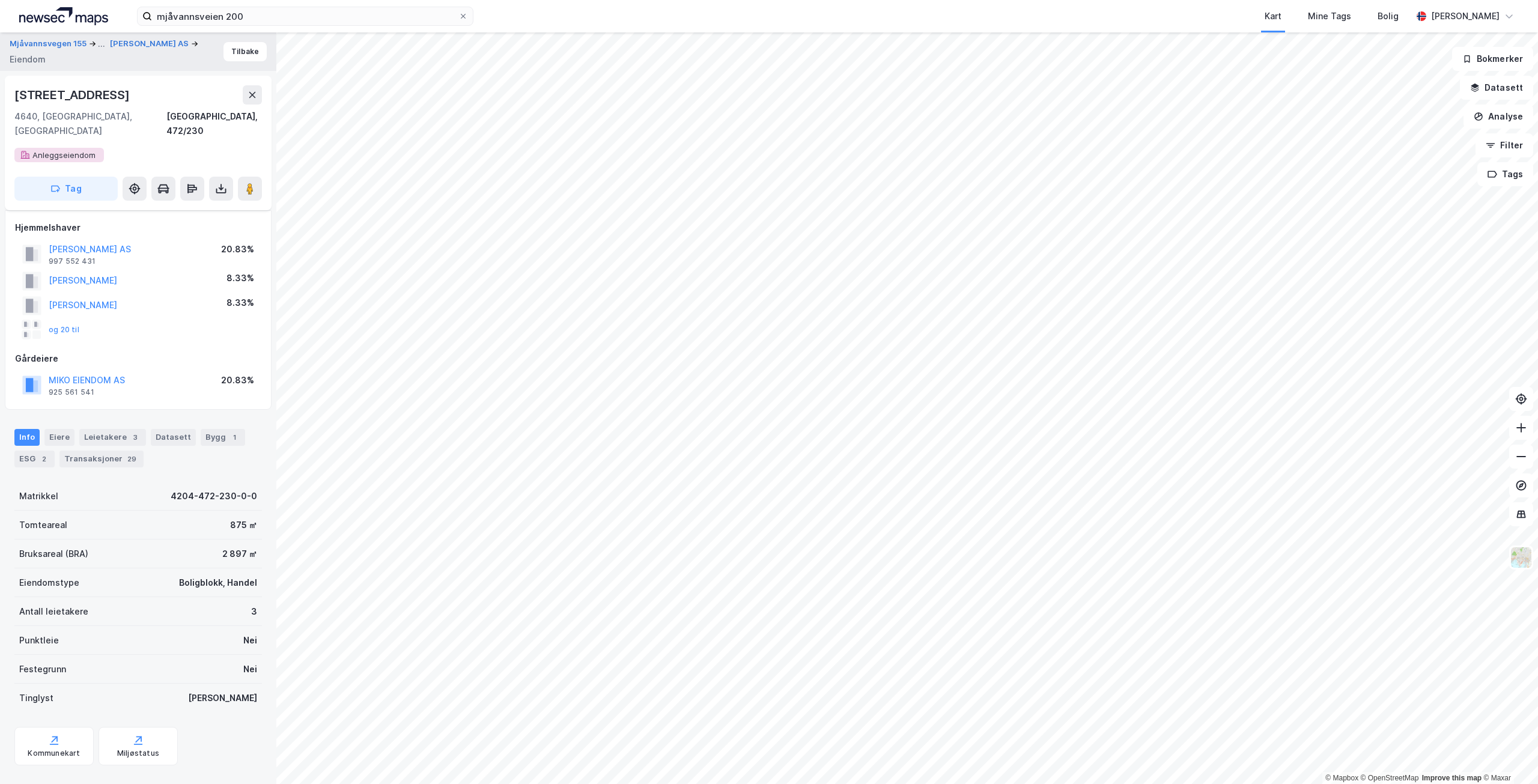
scroll to position [54, 0]
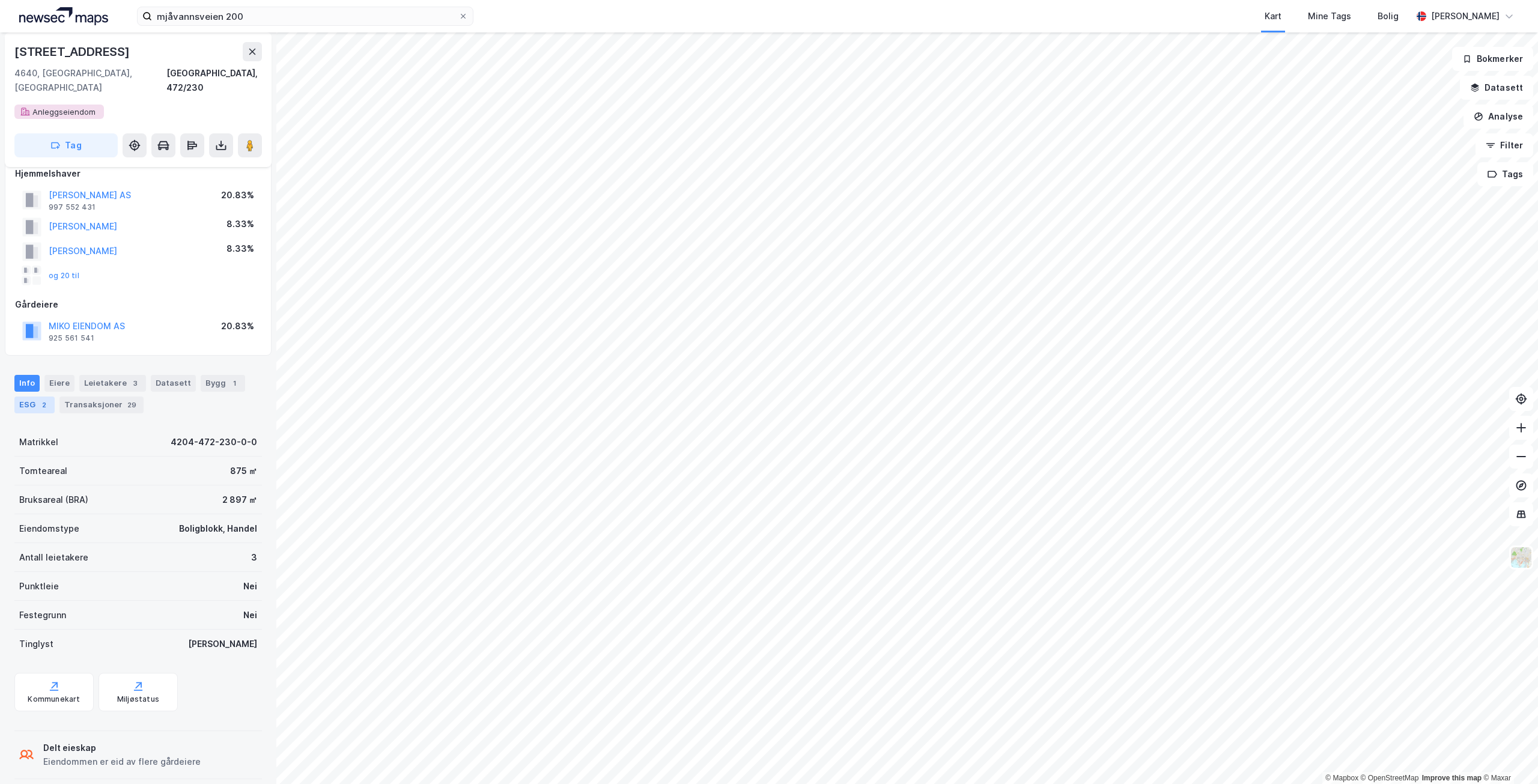
click at [51, 396] on div "ESG 2" at bounding box center [35, 404] width 40 height 17
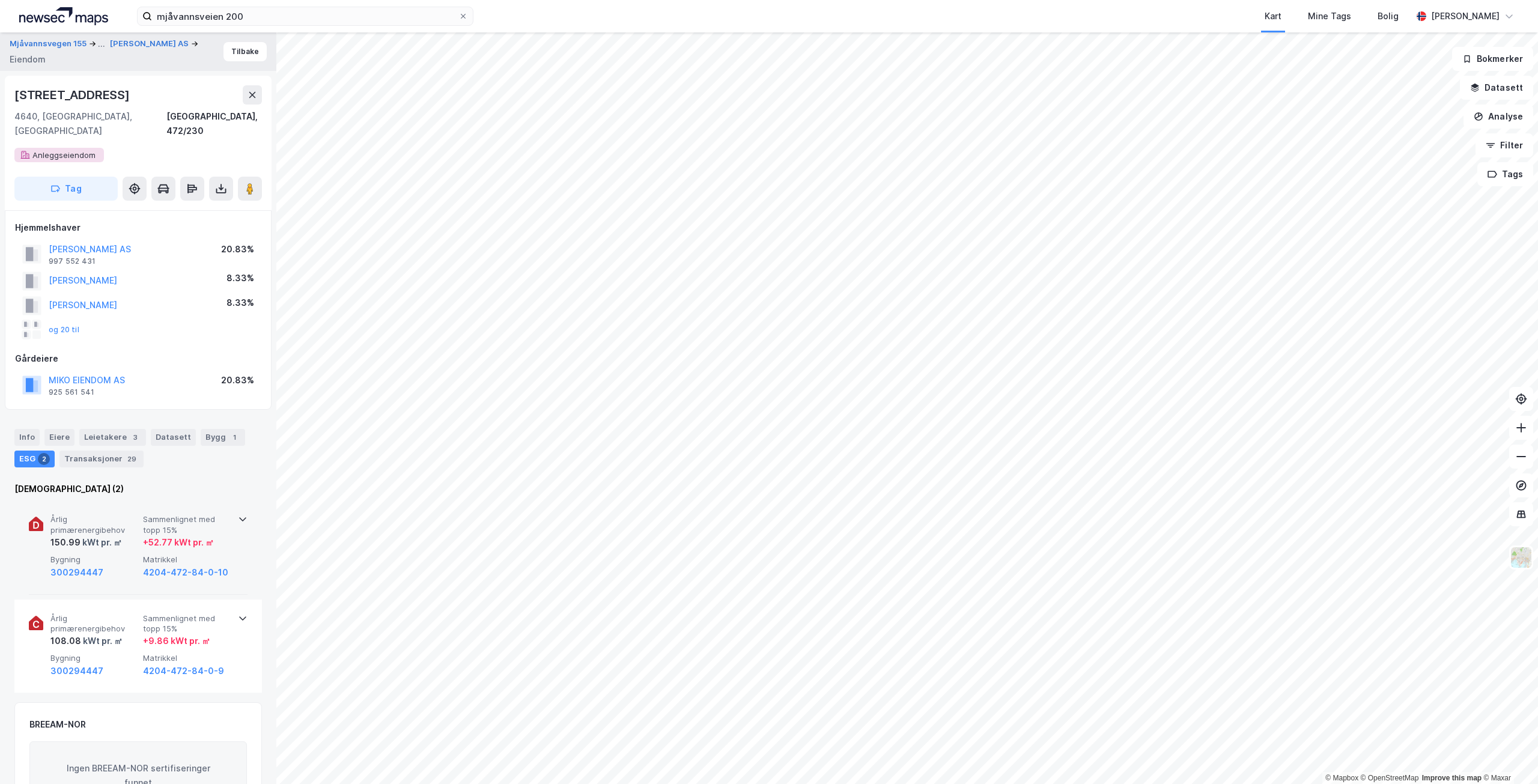
click at [228, 517] on div "Årlig primærenergibehov 150.99 kWt pr. ㎡ Sammenlignet med topp 15% + 52.77 kWt …" at bounding box center [138, 547] width 219 height 94
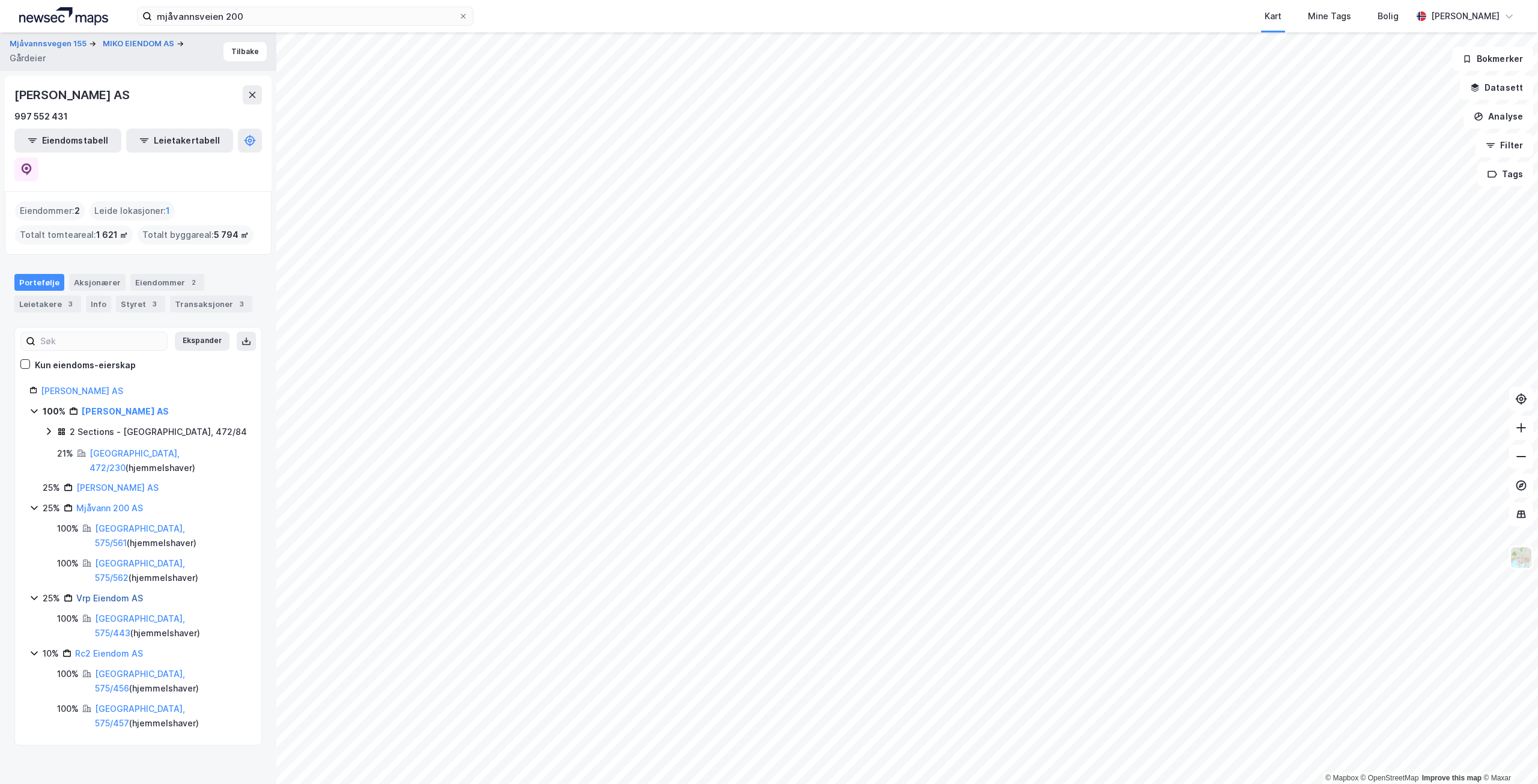
click at [128, 593] on link "Vrp Eiendom AS" at bounding box center [110, 598] width 66 height 10
click at [126, 614] on link "Rc2 Eiendom AS" at bounding box center [109, 619] width 68 height 10
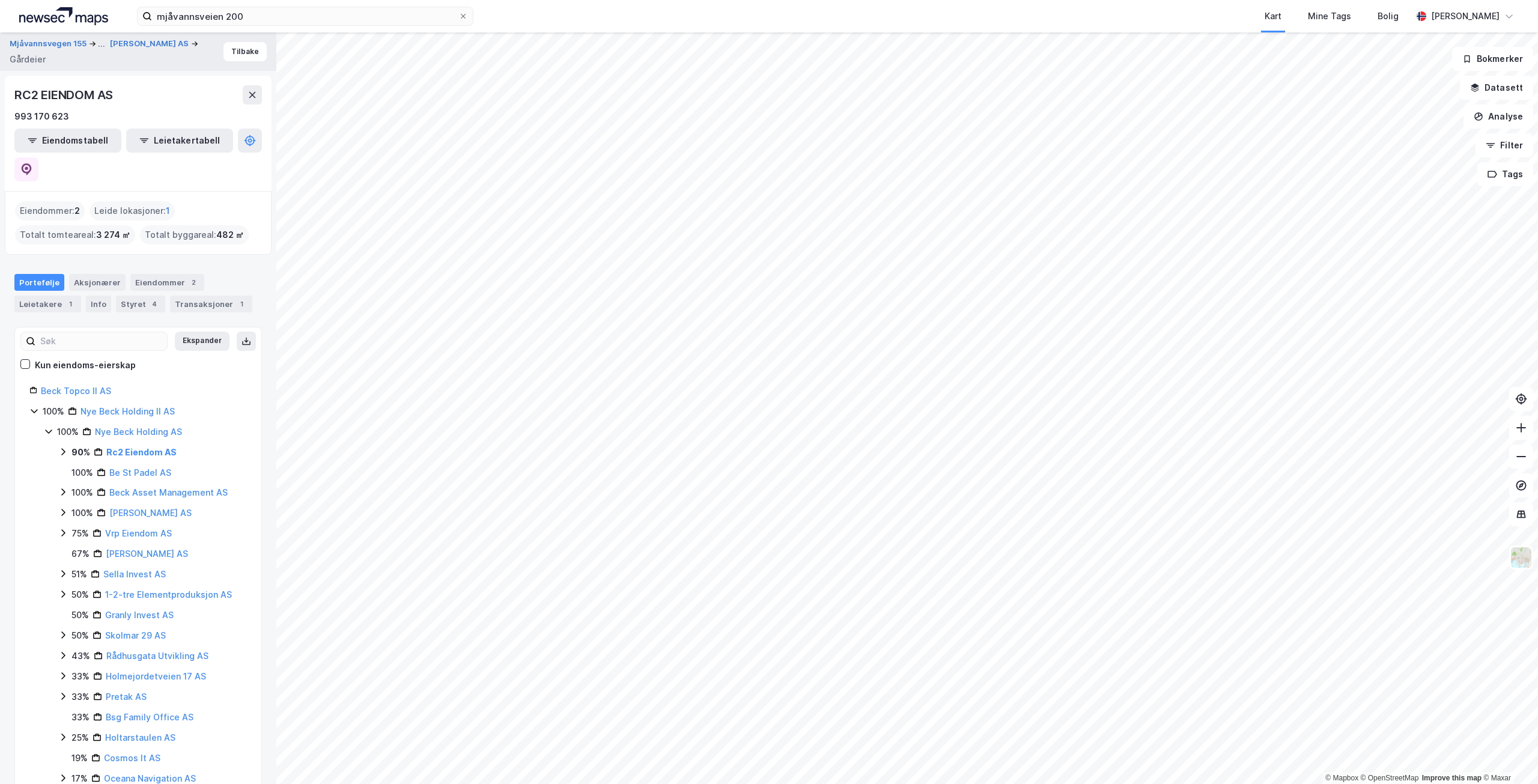
click at [40, 404] on div "100% Nye Beck Holding II AS" at bounding box center [138, 411] width 217 height 14
